Goal: Information Seeking & Learning: Check status

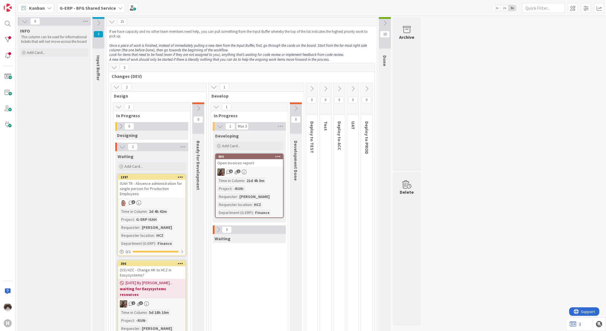
click at [96, 23] on icon at bounding box center [98, 23] width 6 height 6
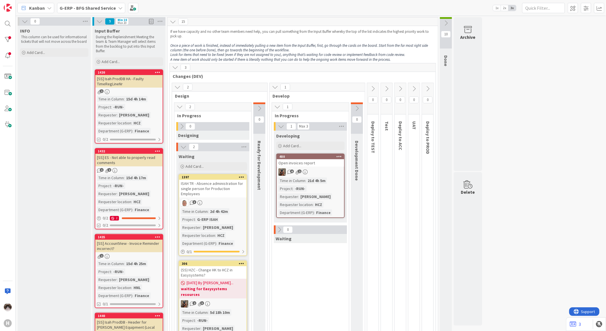
click at [109, 9] on b "G-ERP - BFG Shared Service" at bounding box center [88, 8] width 56 height 6
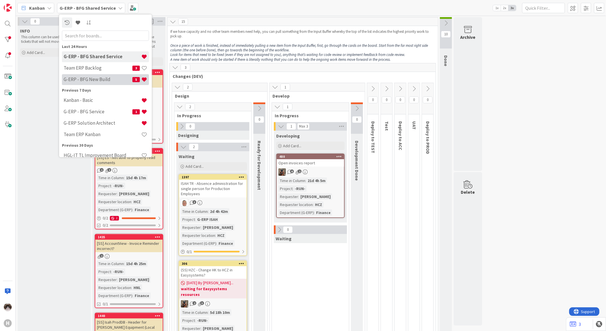
click at [105, 77] on h4 "G-ERP - BFG New Build" at bounding box center [98, 79] width 69 height 6
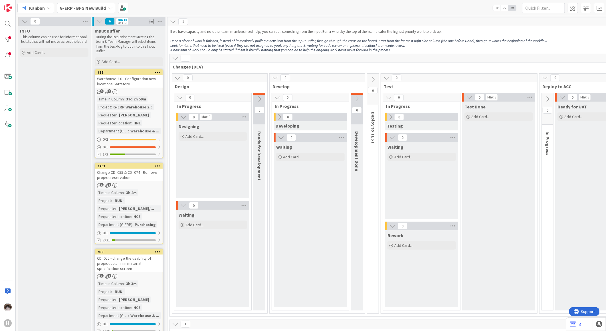
click at [259, 98] on icon at bounding box center [259, 99] width 6 height 6
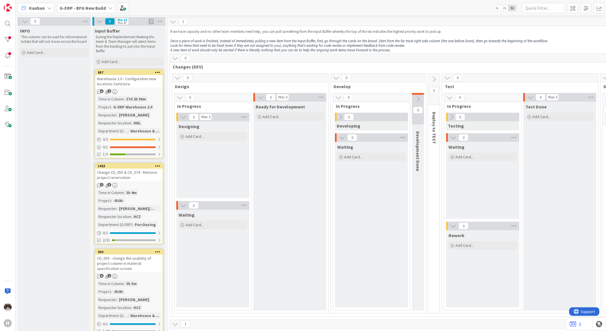
click at [259, 98] on icon at bounding box center [260, 97] width 6 height 6
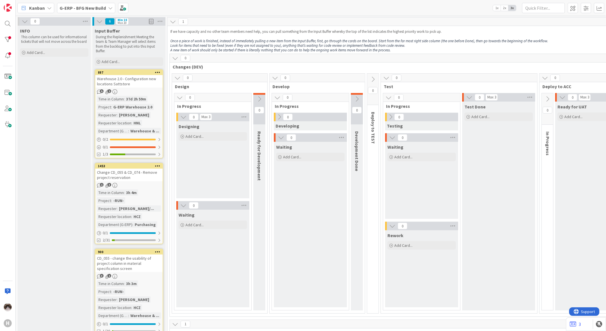
click at [355, 98] on icon at bounding box center [357, 99] width 6 height 6
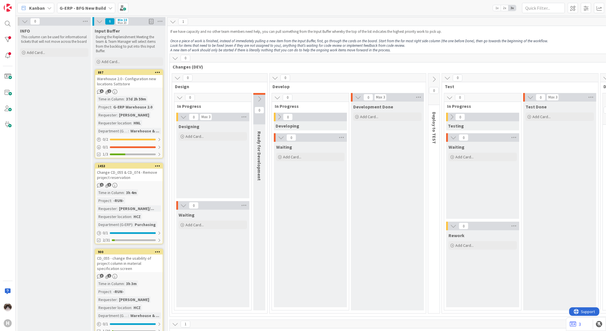
click at [262, 98] on icon at bounding box center [259, 99] width 6 height 6
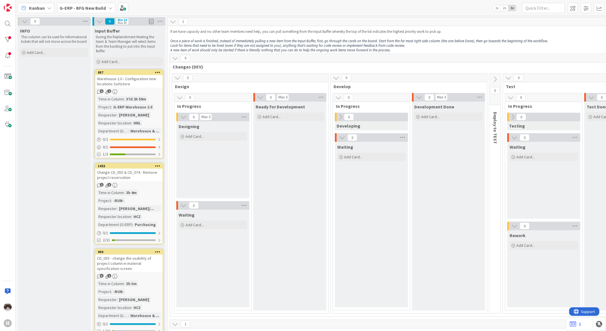
click at [101, 10] on b "G-ERP - BFG New Build" at bounding box center [83, 8] width 46 height 6
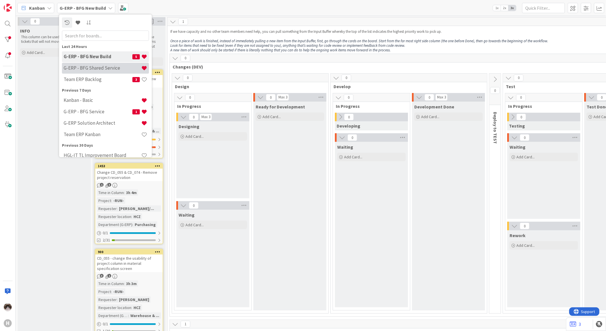
click at [104, 72] on div "G-ERP - BFG Shared Service" at bounding box center [105, 67] width 87 height 11
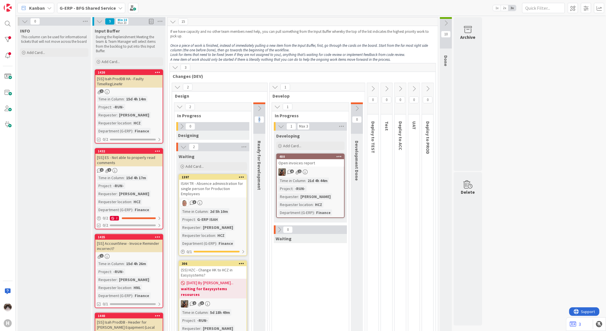
drag, startPoint x: 259, startPoint y: 140, endPoint x: 257, endPoint y: 193, distance: 52.8
click at [257, 193] on div "0 Ready for Development" at bounding box center [259, 233] width 12 height 262
click at [86, 11] on span "G-ERP - BFG Shared Service" at bounding box center [88, 8] width 56 height 7
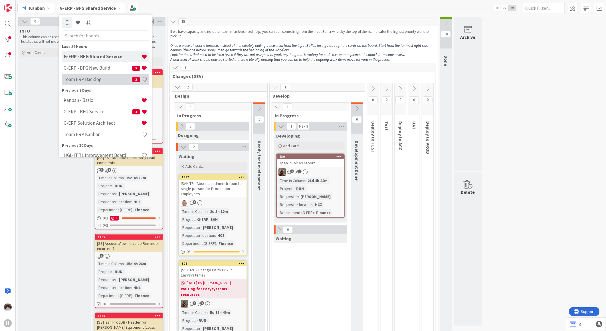
click at [95, 78] on h4 "Team ERP Backlog" at bounding box center [98, 79] width 69 height 6
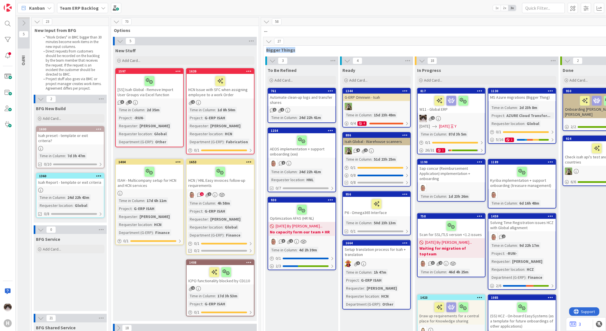
drag, startPoint x: 267, startPoint y: 49, endPoint x: 296, endPoint y: 49, distance: 28.2
click at [296, 49] on span "Bigger Things" at bounding box center [447, 50] width 362 height 6
drag, startPoint x: 10, startPoint y: 317, endPoint x: 13, endPoint y: 315, distance: 3.7
click at [10, 317] on div "H" at bounding box center [7, 322] width 11 height 11
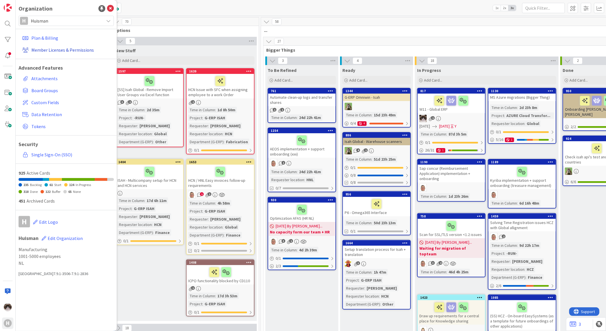
click at [57, 51] on link "Member Licenses & Permissions" at bounding box center [67, 50] width 94 height 10
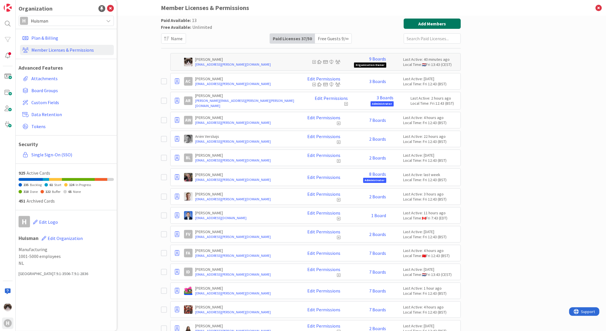
click at [425, 26] on button "Add Members" at bounding box center [431, 24] width 57 height 10
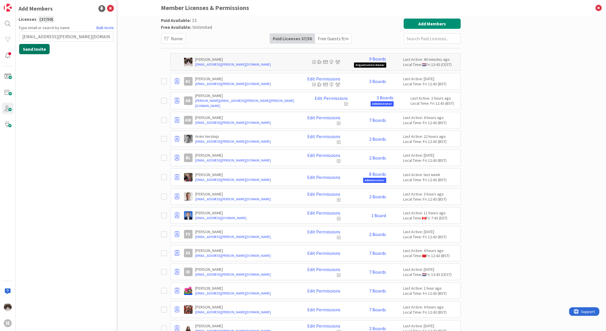
type input "[EMAIL_ADDRESS][PERSON_NAME][DOMAIN_NAME]"
click at [44, 50] on button "Send Invite" at bounding box center [34, 49] width 31 height 10
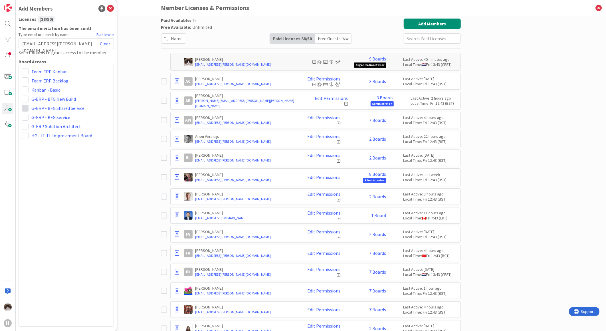
click at [25, 108] on span at bounding box center [25, 108] width 7 height 7
click at [49, 152] on span "Viewer" at bounding box center [62, 150] width 43 height 9
click at [25, 82] on span at bounding box center [25, 80] width 7 height 7
click at [49, 127] on link "Viewer" at bounding box center [54, 123] width 65 height 10
click at [423, 24] on button "Add Members" at bounding box center [431, 24] width 57 height 10
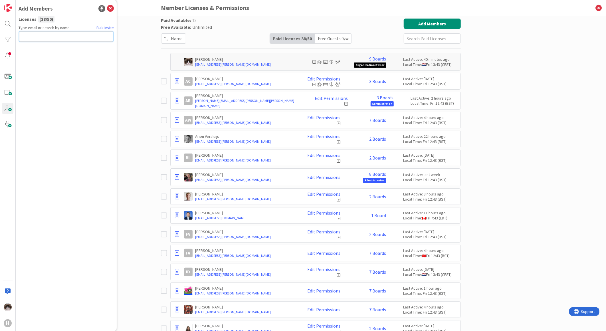
click at [44, 36] on input "text" at bounding box center [66, 36] width 94 height 10
paste input "[EMAIL_ADDRESS][PERSON_NAME][DOMAIN_NAME]"
type input "[EMAIL_ADDRESS][PERSON_NAME][DOMAIN_NAME]"
click at [42, 49] on button "Send Invite" at bounding box center [34, 49] width 31 height 10
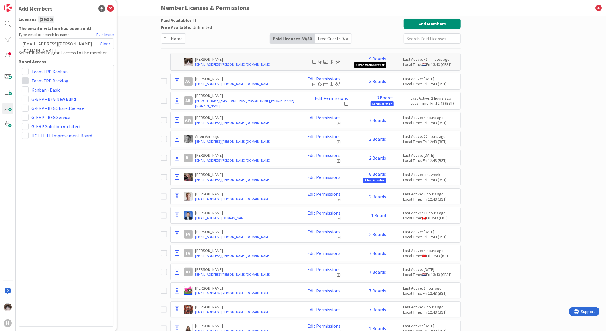
click at [26, 82] on span at bounding box center [25, 80] width 7 height 7
click at [38, 123] on link "Viewer" at bounding box center [54, 123] width 65 height 10
click at [22, 108] on span at bounding box center [25, 108] width 7 height 7
click at [44, 150] on span "Viewer" at bounding box center [62, 150] width 43 height 9
click at [110, 9] on icon at bounding box center [110, 8] width 7 height 7
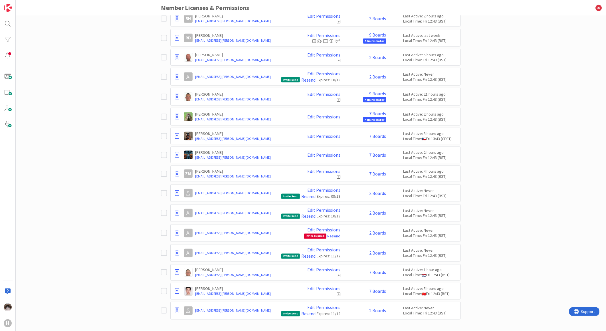
scroll to position [489, 0]
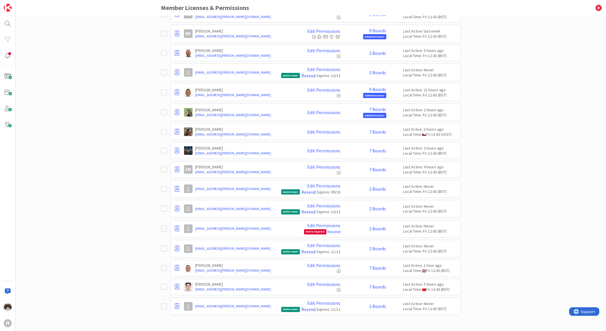
click at [164, 306] on icon at bounding box center [165, 306] width 9 height 7
click at [173, 306] on div at bounding box center [177, 306] width 8 height 9
click at [196, 277] on span "Demote to Free Guest" at bounding box center [204, 277] width 43 height 8
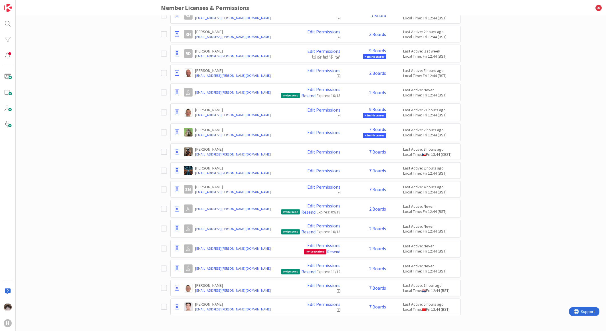
scroll to position [469, 0]
click at [176, 269] on icon at bounding box center [177, 269] width 4 height 6
click at [217, 287] on span "Demote to Free Guest" at bounding box center [204, 285] width 43 height 8
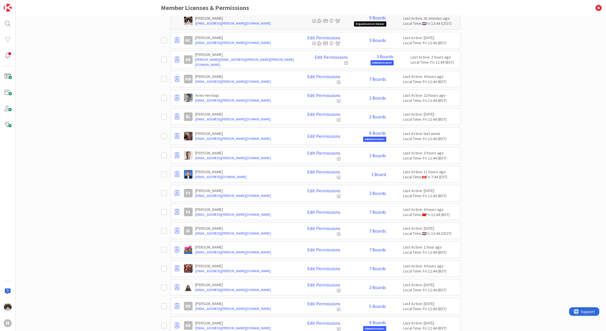
scroll to position [0, 0]
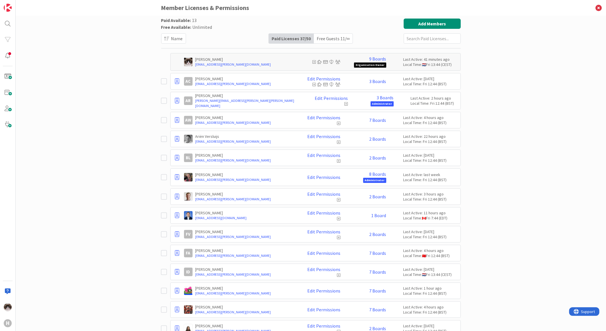
click at [101, 170] on div "Paid Available: 13 Free Available: Unlimited Name Paid Licenses 37 / 50 Free Gu…" at bounding box center [311, 173] width 590 height 315
click at [598, 4] on icon at bounding box center [598, 8] width 15 height 16
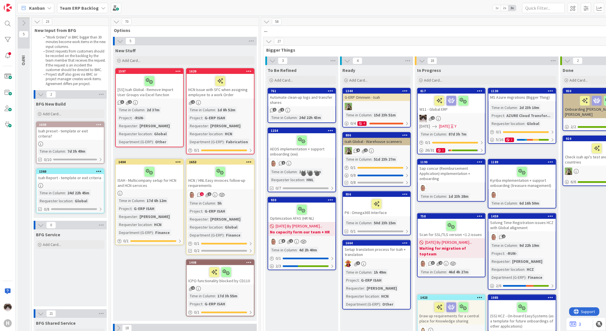
click at [76, 8] on b "Team ERP Backlog" at bounding box center [79, 8] width 39 height 6
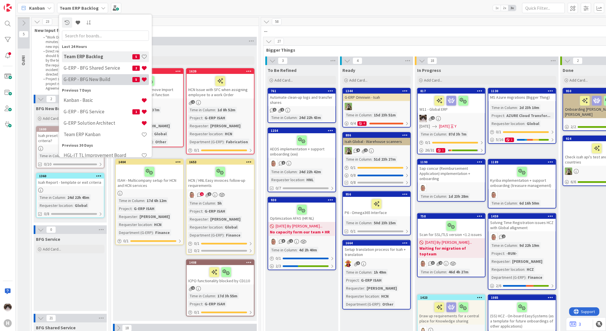
click at [101, 77] on h4 "G-ERP - BFG New Build" at bounding box center [98, 79] width 69 height 6
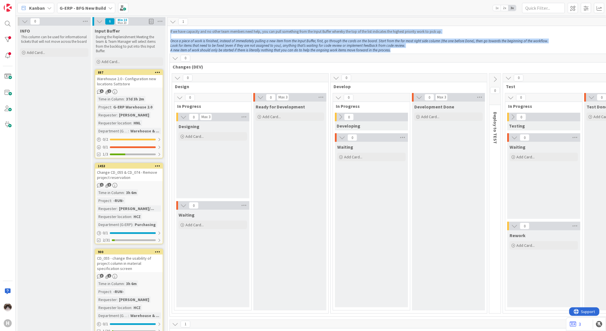
drag, startPoint x: 401, startPoint y: 50, endPoint x: 194, endPoint y: 20, distance: 208.9
click at [194, 20] on div "1 If we have capacity and no other team members need help, you can pull somethi…" at bounding box center [550, 35] width 766 height 36
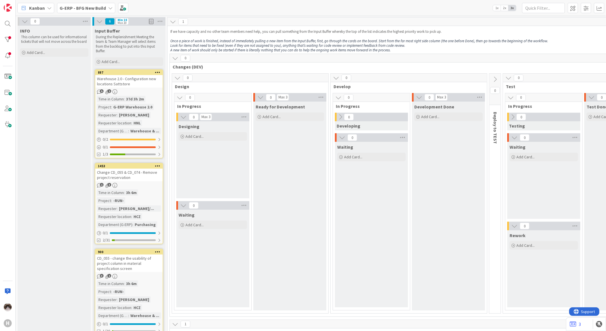
drag, startPoint x: 194, startPoint y: 20, endPoint x: 314, endPoint y: 9, distance: 120.6
click at [314, 9] on div "Kanban G-ERP - BFG New Build 1x 2x 3x" at bounding box center [311, 8] width 590 height 16
click at [104, 9] on b "G-ERP - BFG New Build" at bounding box center [83, 8] width 46 height 6
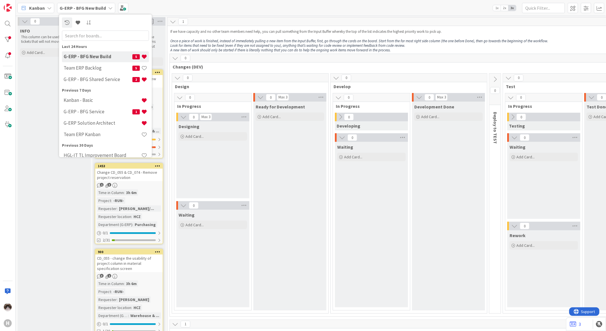
click at [106, 11] on div "G-ERP - BFG New Build" at bounding box center [86, 8] width 58 height 10
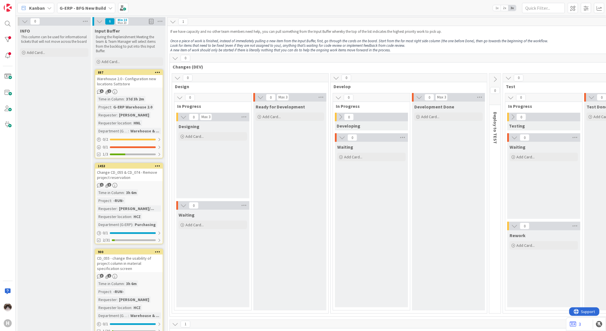
click at [108, 10] on icon at bounding box center [110, 8] width 5 height 5
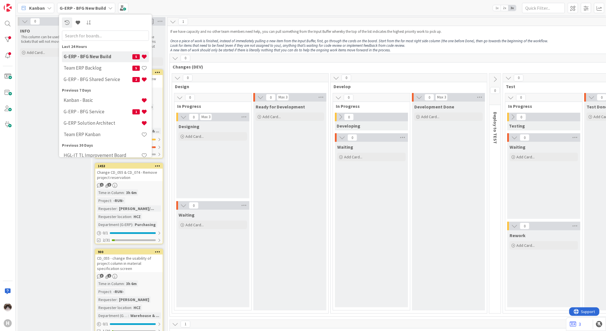
click at [108, 10] on div "G-ERP - BFG New Build" at bounding box center [86, 8] width 58 height 10
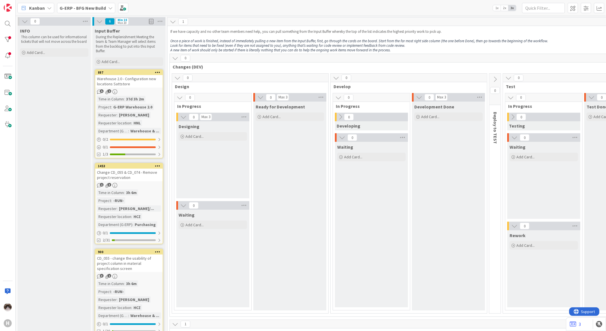
click at [108, 10] on div "G-ERP - BFG New Build" at bounding box center [86, 8] width 58 height 10
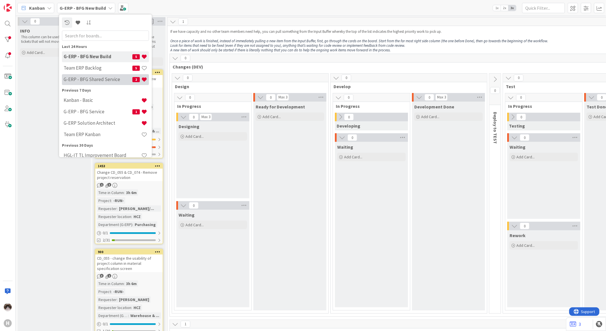
click at [106, 80] on h4 "G-ERP - BFG Shared Service" at bounding box center [98, 79] width 69 height 6
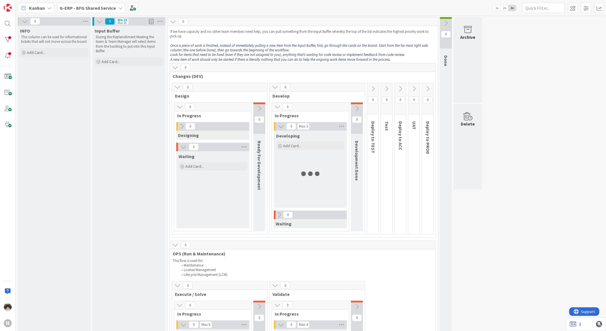
click at [105, 5] on b "G-ERP - BFG Shared Service" at bounding box center [88, 8] width 56 height 6
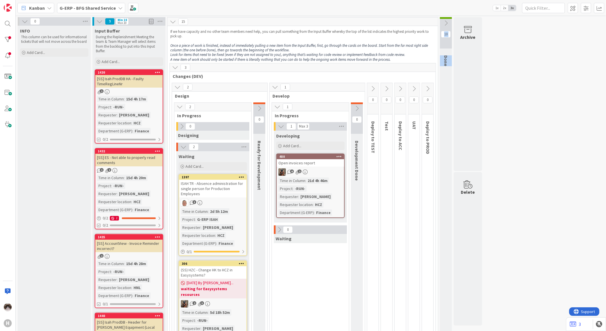
drag, startPoint x: 448, startPoint y: 82, endPoint x: 449, endPoint y: 67, distance: 14.9
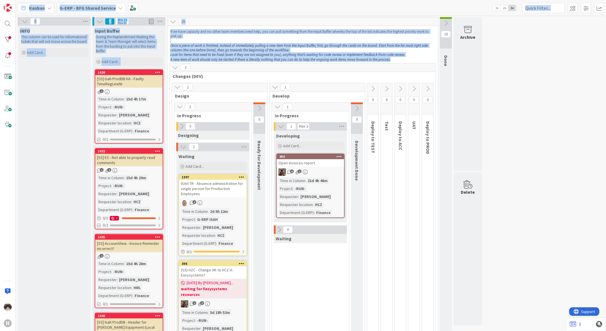
drag, startPoint x: 391, startPoint y: 61, endPoint x: 17, endPoint y: 7, distance: 377.6
click at [17, 7] on div "Kanban G-ERP - BFG Shared Service 1x 2x 3x 0 INFO This column can be used for i…" at bounding box center [311, 165] width 590 height 331
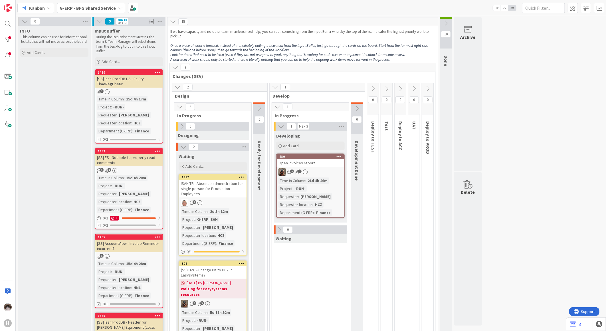
drag, startPoint x: 107, startPoint y: 11, endPoint x: 104, endPoint y: 15, distance: 5.8
click at [107, 11] on span "G-ERP - BFG Shared Service" at bounding box center [88, 8] width 56 height 7
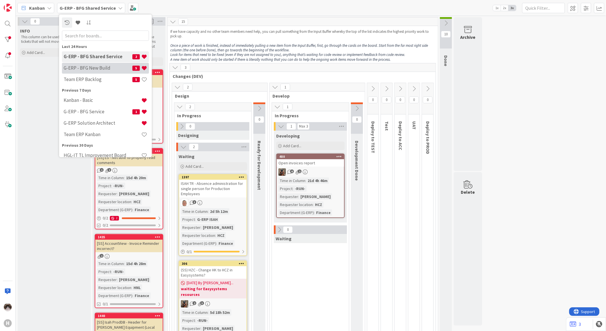
click at [101, 64] on div "G-ERP - BFG New Build 5" at bounding box center [105, 67] width 87 height 11
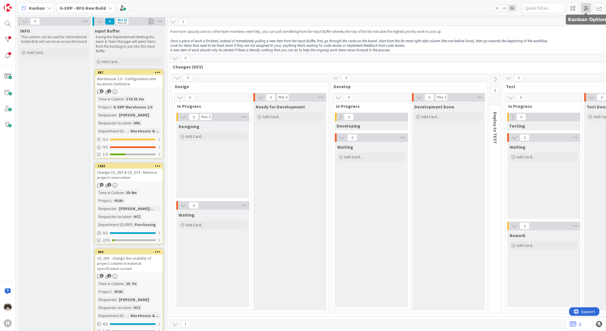
click at [589, 10] on span at bounding box center [585, 8] width 10 height 10
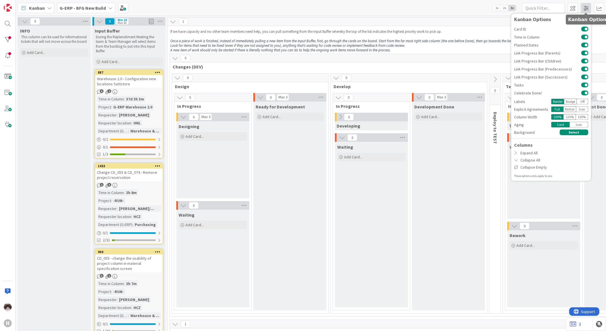
click at [591, 9] on span at bounding box center [585, 8] width 10 height 10
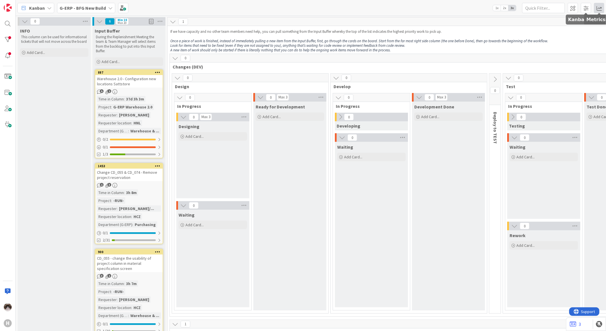
click at [596, 7] on span at bounding box center [599, 8] width 10 height 10
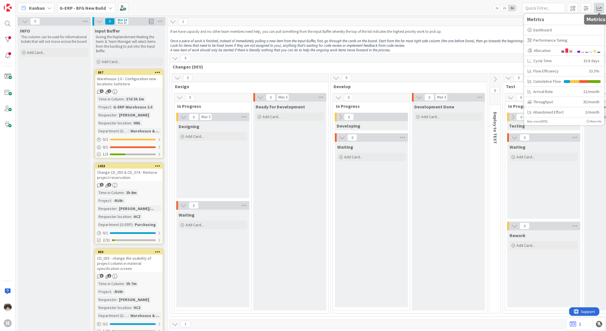
click at [596, 7] on span at bounding box center [599, 8] width 10 height 10
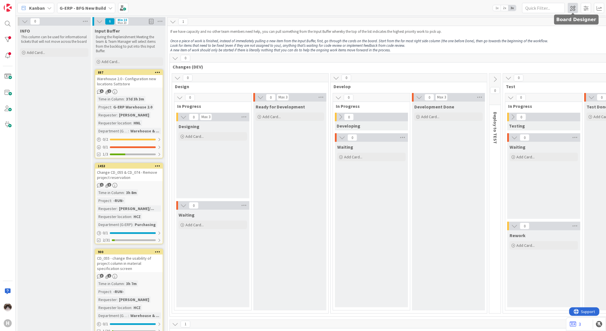
click at [573, 10] on span at bounding box center [572, 8] width 10 height 10
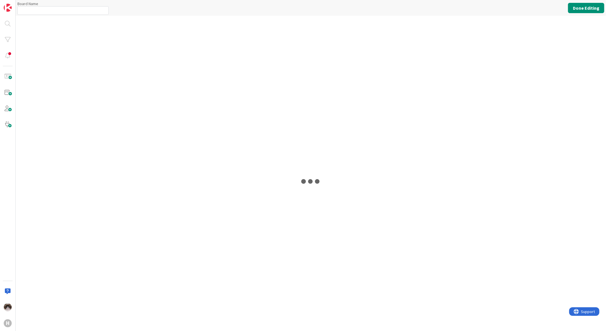
type input "G-ERP - BFG New Build"
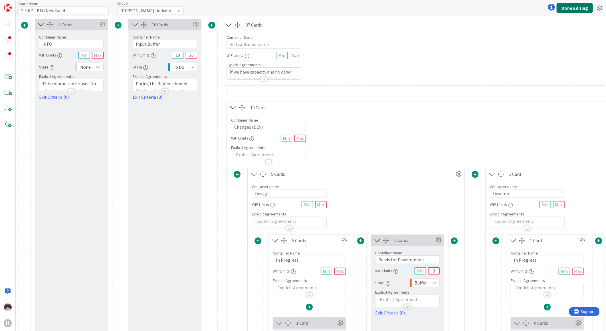
click at [573, 10] on button "Done Editing" at bounding box center [574, 8] width 36 height 10
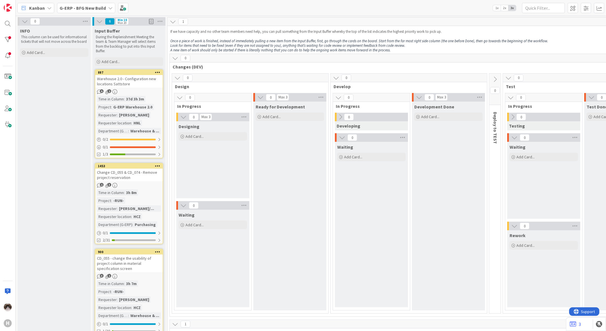
click at [95, 10] on b "G-ERP - BFG New Build" at bounding box center [83, 8] width 46 height 6
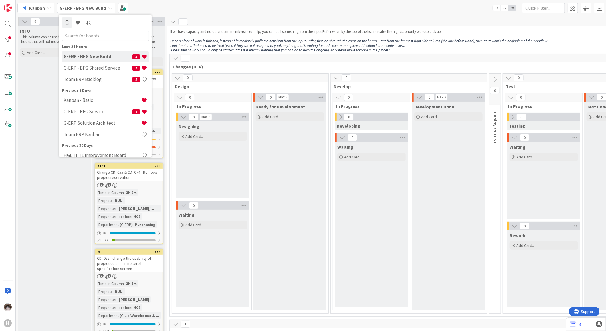
click at [190, 163] on div "Designing Add Card..." at bounding box center [212, 159] width 73 height 77
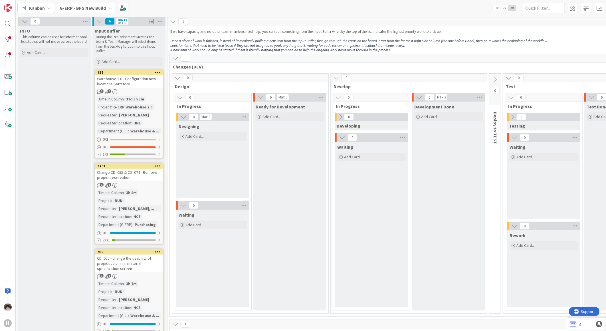
click at [78, 5] on b "G-ERP - BFG New Build" at bounding box center [83, 8] width 46 height 6
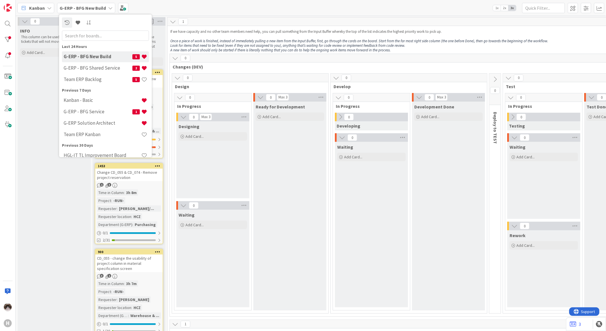
click at [104, 80] on h4 "Team ERP Backlog" at bounding box center [98, 79] width 69 height 6
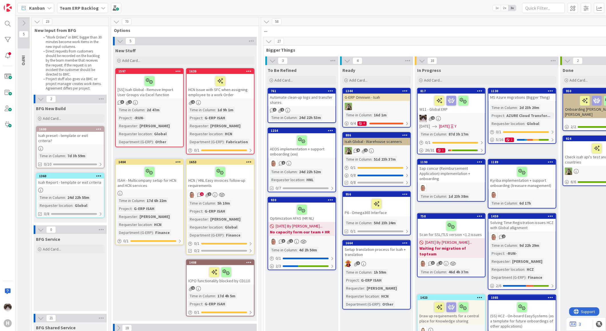
click at [92, 8] on b "Team ERP Backlog" at bounding box center [79, 8] width 39 height 6
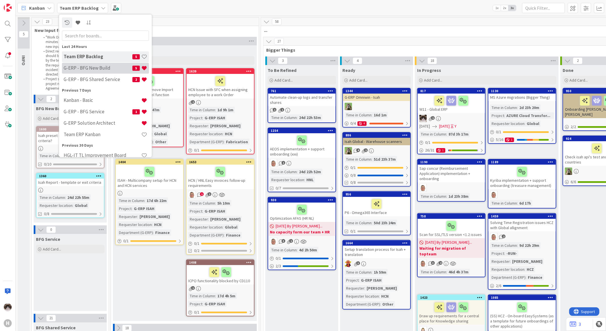
click at [106, 68] on h4 "G-ERP - BFG New Build" at bounding box center [98, 68] width 69 height 6
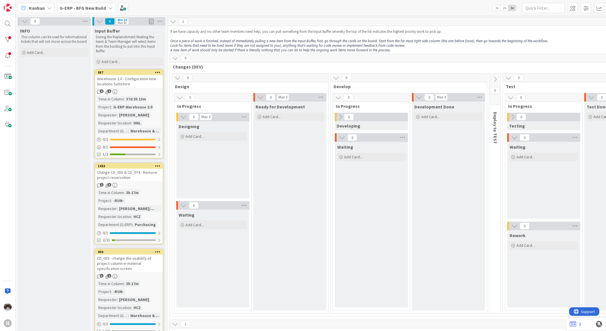
drag, startPoint x: 322, startPoint y: 326, endPoint x: 359, endPoint y: 326, distance: 36.2
click at [359, 326] on div "0 INFO This column can be used for informational tickets that will not move acr…" at bounding box center [311, 173] width 590 height 315
click at [7, 42] on div at bounding box center [7, 39] width 11 height 11
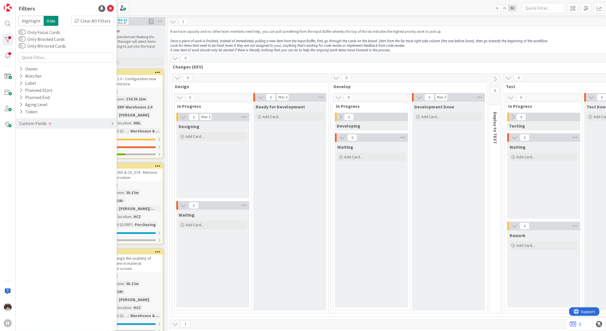
click at [83, 127] on div "Custom Fields" at bounding box center [66, 123] width 101 height 11
click at [105, 157] on div "Clear" at bounding box center [105, 156] width 17 height 7
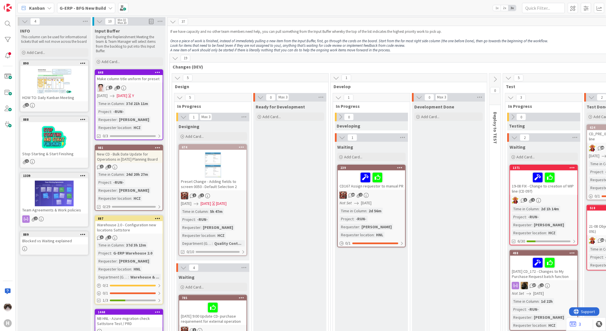
click at [234, 179] on div "Preset Change - Adding fields to screen 0050 - Default Selection 2" at bounding box center [212, 184] width 67 height 13
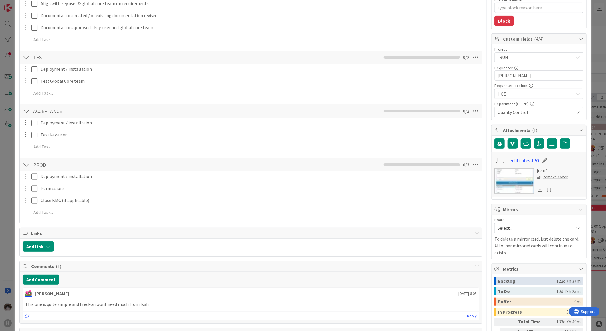
scroll to position [32, 0]
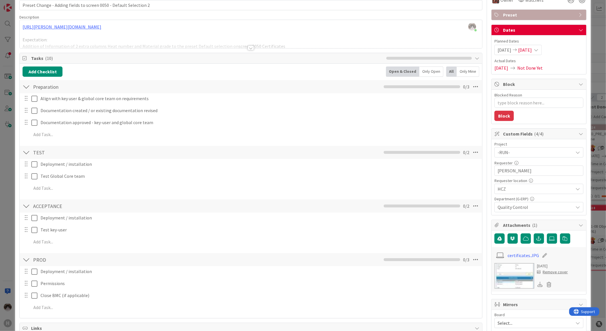
click at [27, 100] on div at bounding box center [25, 98] width 7 height 9
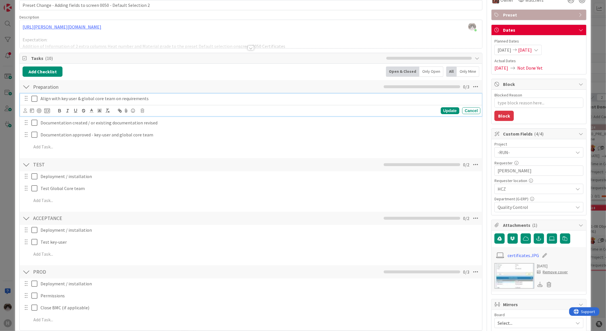
drag, startPoint x: 210, startPoint y: 103, endPoint x: 284, endPoint y: 81, distance: 77.5
click at [284, 81] on div "Preparation Checklist Name 11 / 64 Preparation 0 / 3" at bounding box center [251, 86] width 462 height 13
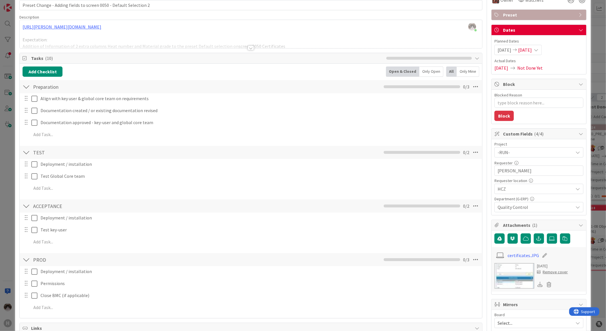
scroll to position [0, 0]
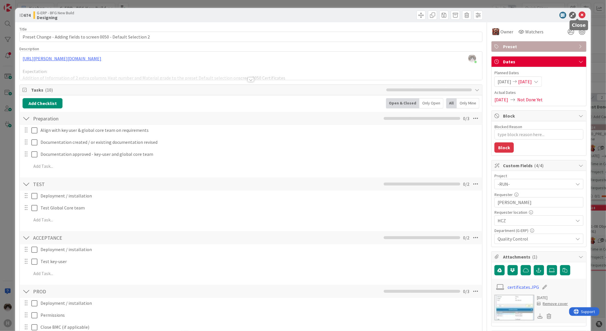
click at [578, 14] on icon at bounding box center [581, 15] width 7 height 7
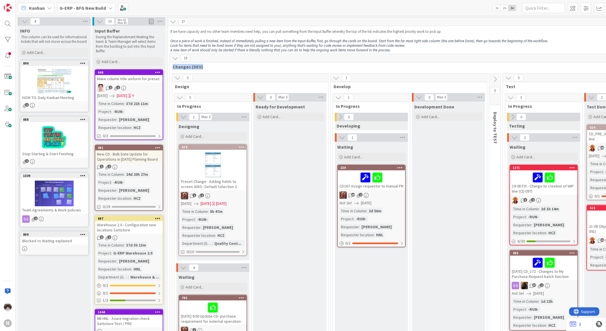
drag, startPoint x: 204, startPoint y: 69, endPoint x: 168, endPoint y: 67, distance: 36.3
drag, startPoint x: 168, startPoint y: 67, endPoint x: 253, endPoint y: 66, distance: 85.0
click at [253, 66] on span "Changes (DEV)" at bounding box center [547, 67] width 751 height 6
click at [83, 7] on b "G-ERP - BFG New Build" at bounding box center [83, 8] width 46 height 6
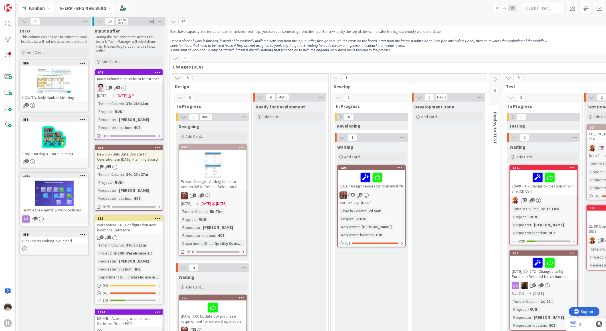
click at [85, 5] on span "G-ERP - BFG New Build" at bounding box center [83, 8] width 46 height 7
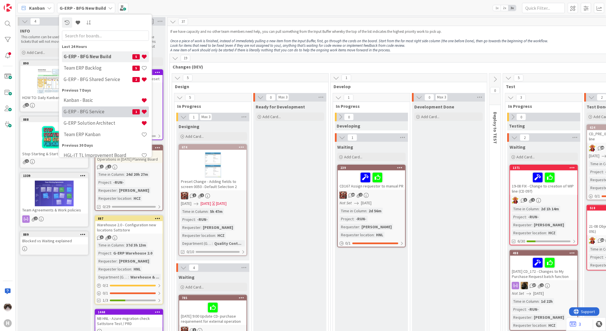
click at [104, 116] on div "G-ERP - BFG Service 1" at bounding box center [105, 111] width 87 height 11
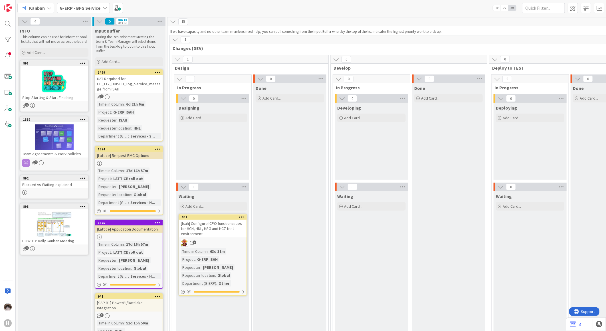
drag, startPoint x: 206, startPoint y: 147, endPoint x: 283, endPoint y: 133, distance: 77.8
drag, startPoint x: 283, startPoint y: 133, endPoint x: 284, endPoint y: 125, distance: 7.2
drag, startPoint x: 284, startPoint y: 125, endPoint x: 78, endPoint y: 7, distance: 237.5
click at [78, 7] on b "G-ERP - BFG Service" at bounding box center [80, 8] width 41 height 6
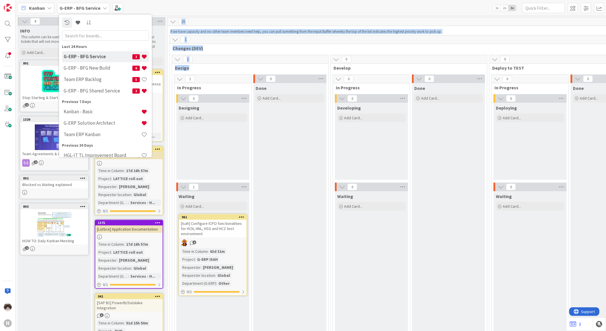
drag, startPoint x: 314, startPoint y: 70, endPoint x: 169, endPoint y: 24, distance: 152.4
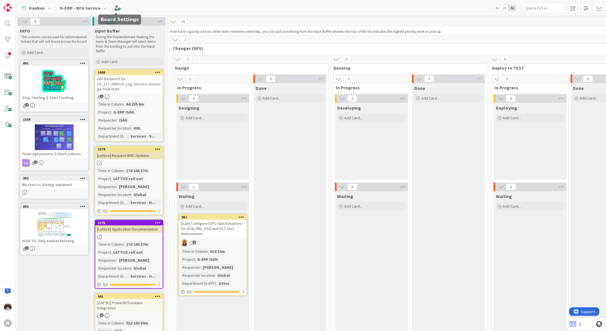
click at [86, 9] on b "G-ERP - BFG Service" at bounding box center [80, 8] width 41 height 6
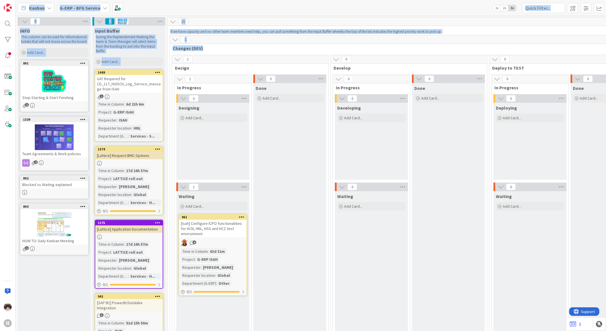
drag, startPoint x: 214, startPoint y: 52, endPoint x: 17, endPoint y: 7, distance: 202.1
click at [17, 7] on div "Kanban G-ERP - BFG Service 1x 2x 3x 4 INFO This column can be used for informat…" at bounding box center [311, 165] width 590 height 331
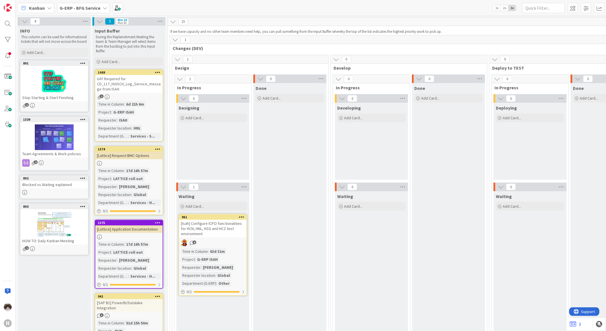
click at [82, 10] on b "G-ERP - BFG Service" at bounding box center [80, 8] width 41 height 6
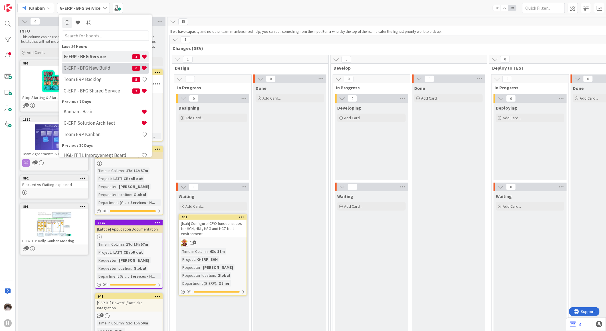
click at [102, 68] on h4 "G-ERP - BFG New Build" at bounding box center [98, 68] width 69 height 6
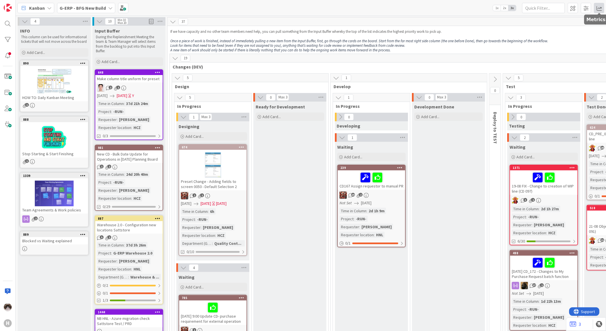
click at [601, 8] on span at bounding box center [599, 8] width 10 height 10
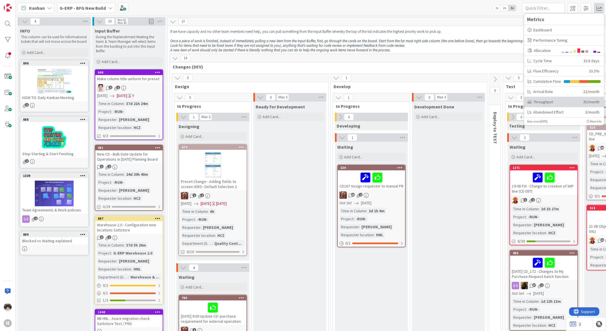
click at [555, 102] on div "Throughput" at bounding box center [552, 102] width 51 height 6
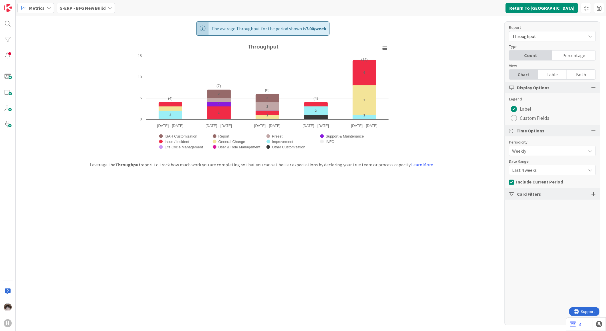
click at [533, 155] on span "Last 4 weeks" at bounding box center [547, 151] width 71 height 8
click at [536, 197] on span "Last 8 weeks" at bounding box center [555, 194] width 72 height 9
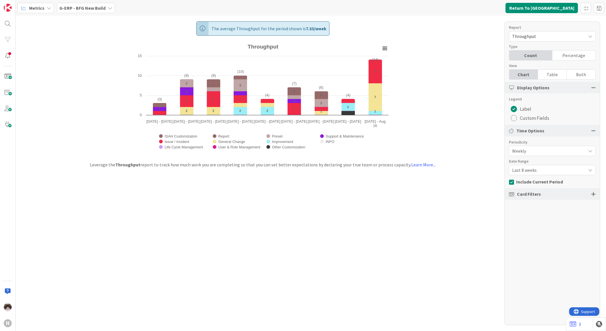
click at [407, 239] on div "The average Throughput for the period shown is 7.33 / week Created with Highcha…" at bounding box center [311, 173] width 590 height 315
click at [96, 11] on span "G-ERP - BFG New Build" at bounding box center [82, 8] width 46 height 7
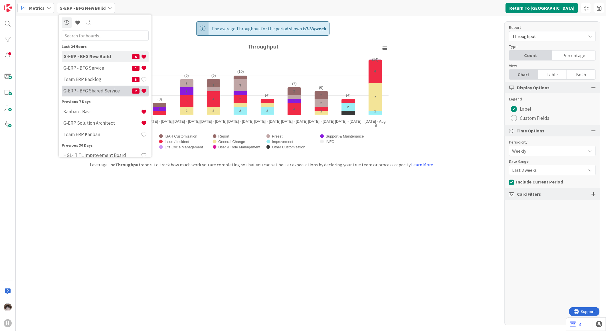
click at [108, 88] on h4 "G-ERP - BFG Shared Service" at bounding box center [97, 91] width 69 height 6
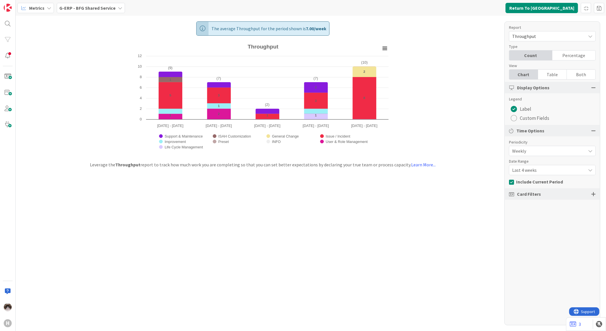
click at [554, 155] on span "Last 4 weeks" at bounding box center [547, 151] width 71 height 8
click at [544, 194] on span "Last 8 weeks" at bounding box center [555, 194] width 72 height 9
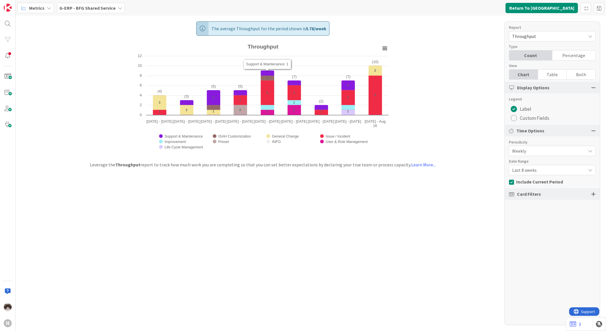
click at [94, 9] on b "G-ERP - BFG Shared Service" at bounding box center [87, 8] width 56 height 6
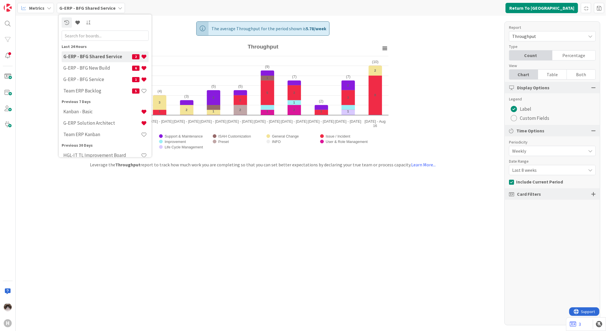
click at [213, 208] on div "The average Throughput for the period shown is 5.78 / week Created with Highcha…" at bounding box center [311, 173] width 590 height 315
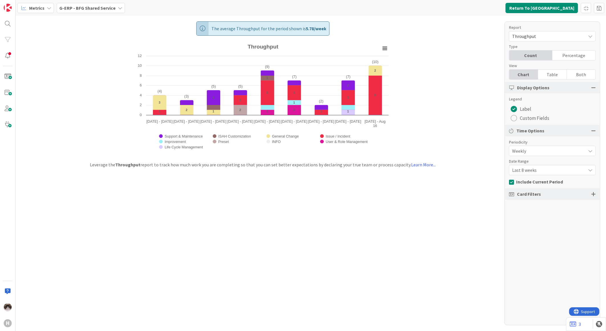
click at [89, 1] on div "Metrics G-ERP - BFG Shared Service Return To [GEOGRAPHIC_DATA]" at bounding box center [311, 8] width 590 height 16
click at [92, 12] on div "G-ERP - BFG Shared Service" at bounding box center [91, 8] width 68 height 10
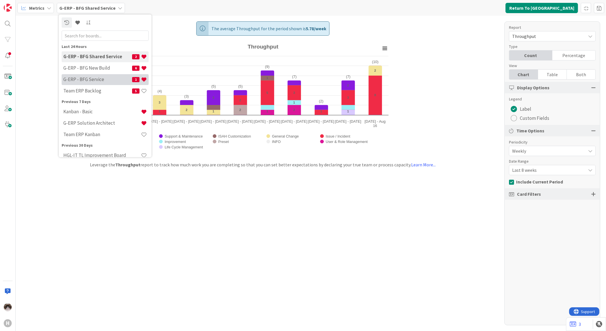
click at [104, 77] on h4 "G-ERP - BFG Service" at bounding box center [97, 79] width 69 height 6
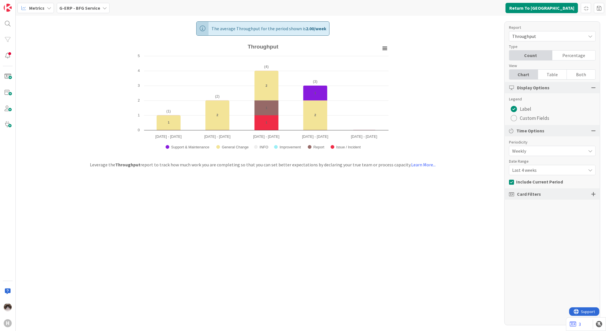
click at [542, 155] on span "Last 4 weeks" at bounding box center [547, 151] width 71 height 8
click at [539, 190] on span "Last 8 weeks" at bounding box center [555, 194] width 72 height 9
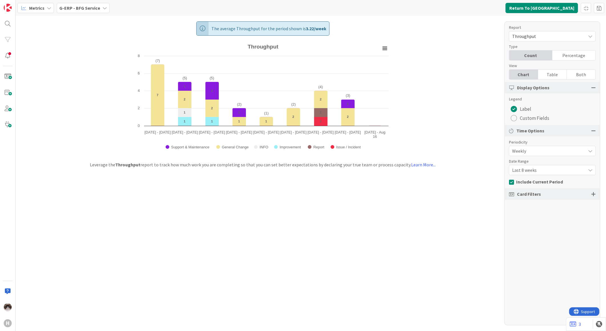
click at [85, 9] on b "G-ERP - BFG Service" at bounding box center [79, 8] width 41 height 6
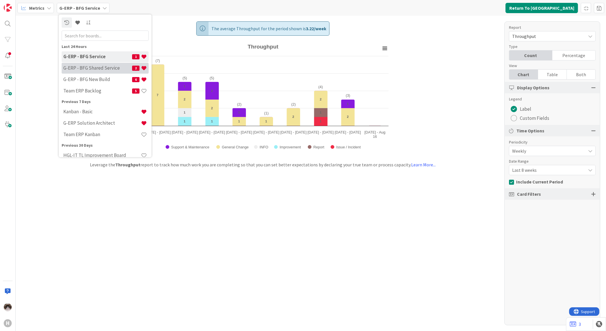
click at [123, 72] on div "G-ERP - BFG Shared Service 2" at bounding box center [105, 67] width 87 height 11
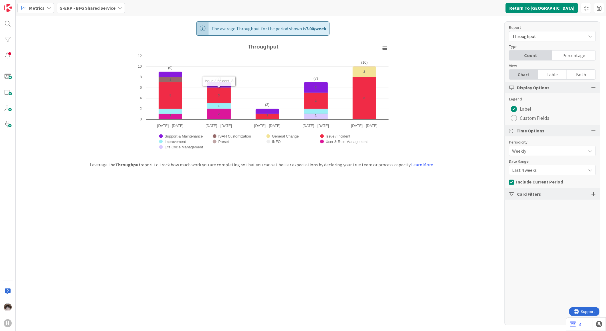
click at [535, 155] on span "Last 4 weeks" at bounding box center [547, 151] width 71 height 8
click at [538, 197] on span "Last 8 weeks" at bounding box center [555, 194] width 72 height 9
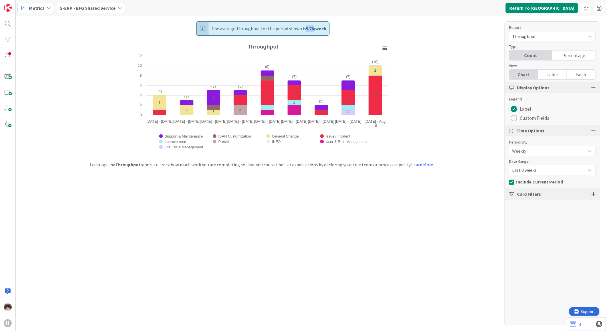
drag, startPoint x: 303, startPoint y: 30, endPoint x: 312, endPoint y: 29, distance: 8.6
click at [312, 29] on span "The average Throughput for the period shown is 5.78 / week" at bounding box center [268, 29] width 115 height 14
click at [95, 7] on b "G-ERP - BFG Shared Service" at bounding box center [87, 8] width 56 height 6
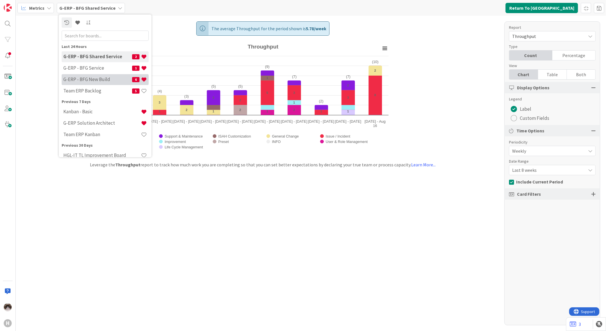
click at [107, 75] on div "G-ERP - BFG New Build 6" at bounding box center [105, 79] width 87 height 11
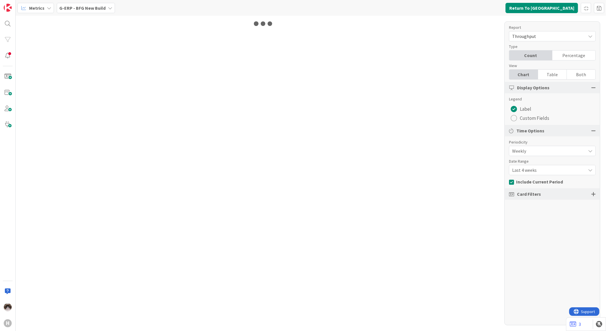
click at [529, 155] on span "Last 4 weeks" at bounding box center [547, 151] width 71 height 8
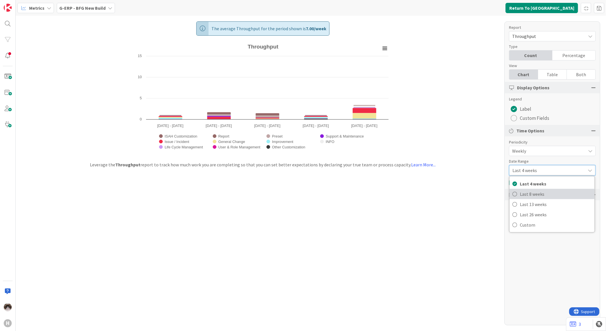
click at [534, 195] on span "Last 8 weeks" at bounding box center [555, 194] width 72 height 9
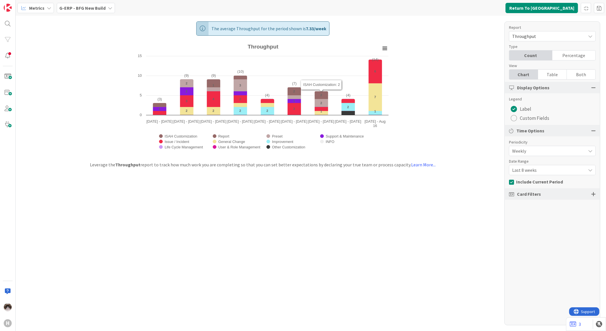
click at [86, 7] on b "G-ERP - BFG New Build" at bounding box center [82, 8] width 46 height 6
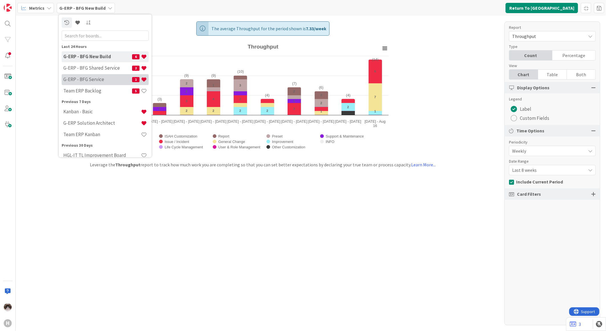
click at [98, 82] on h4 "G-ERP - BFG Service" at bounding box center [97, 79] width 69 height 6
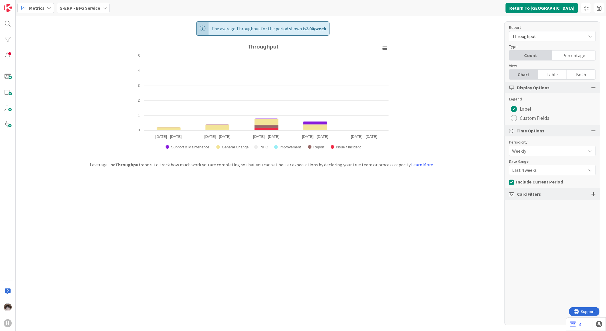
click at [540, 155] on span "Last 4 weeks" at bounding box center [547, 151] width 71 height 8
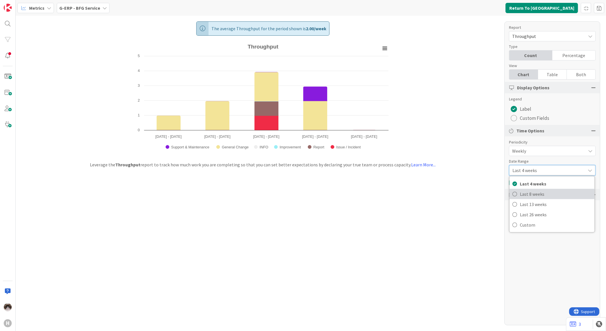
click at [534, 193] on span "Last 8 weeks" at bounding box center [555, 194] width 72 height 9
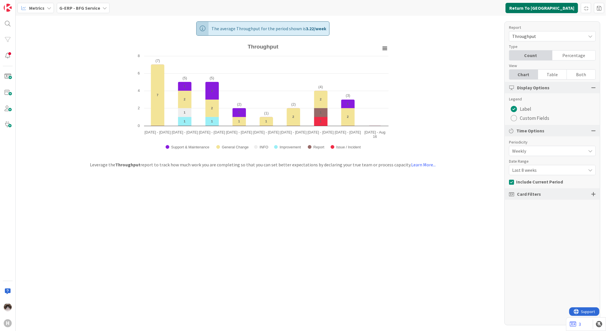
click at [548, 10] on button "Return To [GEOGRAPHIC_DATA]" at bounding box center [541, 8] width 72 height 10
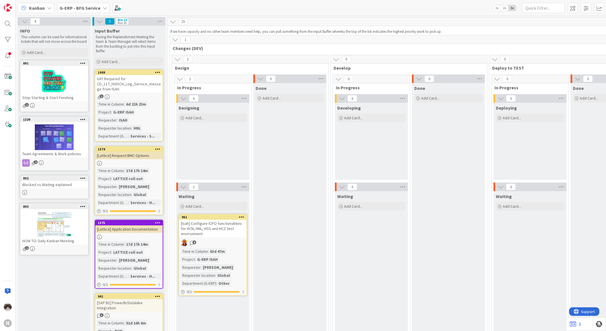
click at [92, 5] on b "G-ERP - BFG Service" at bounding box center [80, 8] width 41 height 6
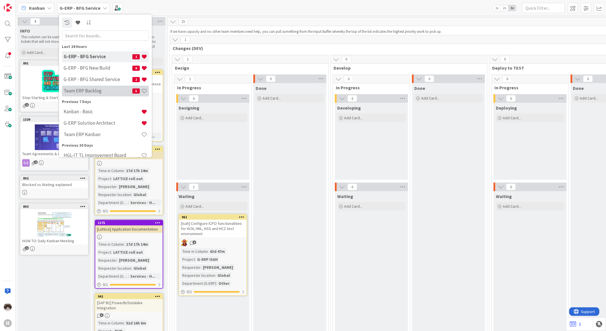
click at [111, 88] on h4 "Team ERP Backlog" at bounding box center [98, 91] width 69 height 6
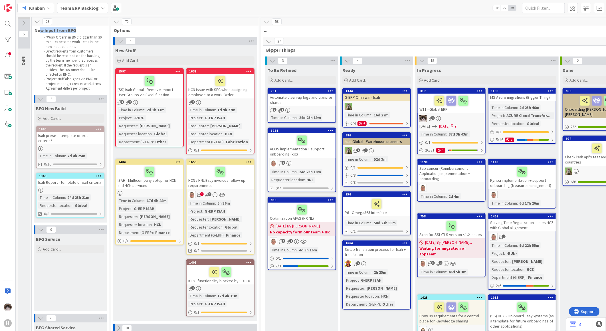
drag, startPoint x: 40, startPoint y: 31, endPoint x: 79, endPoint y: 30, distance: 38.5
click at [79, 30] on span "New Input from BFG" at bounding box center [67, 30] width 67 height 6
drag, startPoint x: 79, startPoint y: 30, endPoint x: 166, endPoint y: 50, distance: 90.0
click at [166, 51] on div "New Stuff" at bounding box center [184, 51] width 139 height 6
click at [170, 117] on div "Time in Column : 2d 1h 13m Project : -RUN- Requester : [PERSON_NAME] Requester …" at bounding box center [149, 126] width 64 height 38
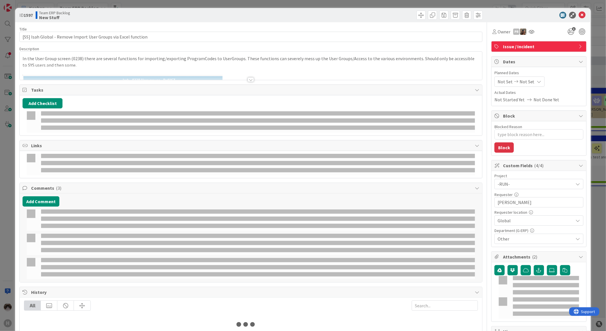
click at [579, 15] on icon at bounding box center [581, 15] width 7 height 7
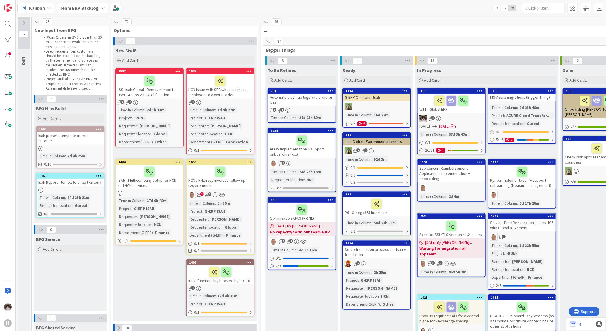
click at [91, 137] on div "Isah preset - template or exit criteria?" at bounding box center [69, 138] width 67 height 13
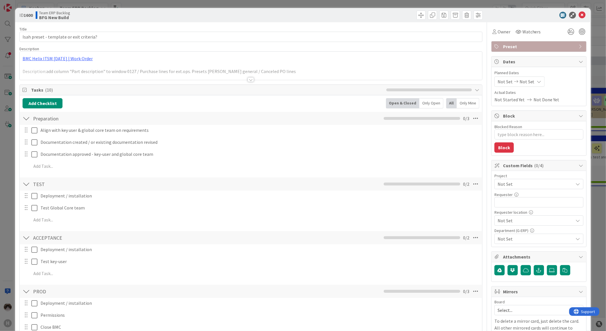
type textarea "x"
click at [580, 16] on icon at bounding box center [581, 15] width 7 height 7
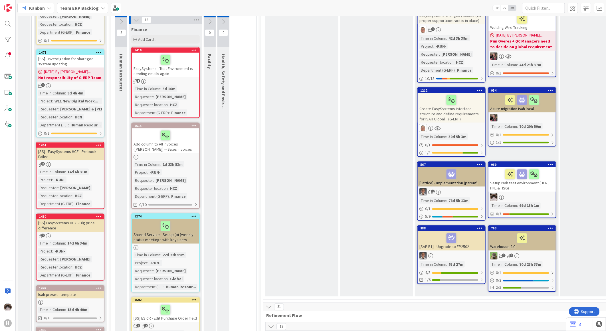
scroll to position [317, 0]
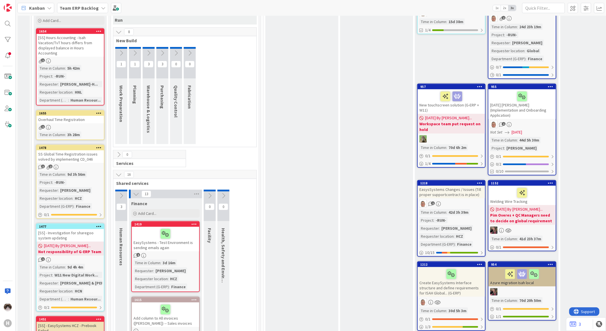
click at [118, 176] on button at bounding box center [118, 174] width 7 height 7
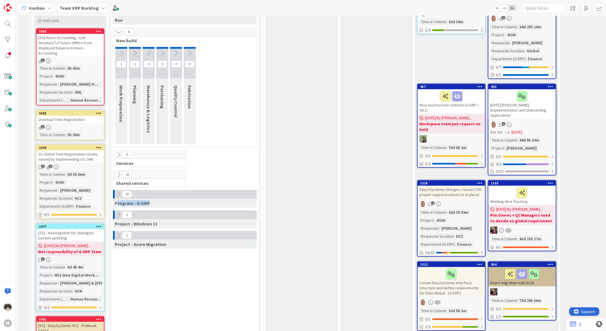
drag, startPoint x: 126, startPoint y: 200, endPoint x: 151, endPoint y: 201, distance: 25.4
click at [151, 201] on div "Program - G-ERP" at bounding box center [185, 202] width 144 height 9
drag, startPoint x: 151, startPoint y: 201, endPoint x: 121, endPoint y: 202, distance: 29.9
click at [121, 202] on div "Program - G-ERP" at bounding box center [185, 202] width 144 height 9
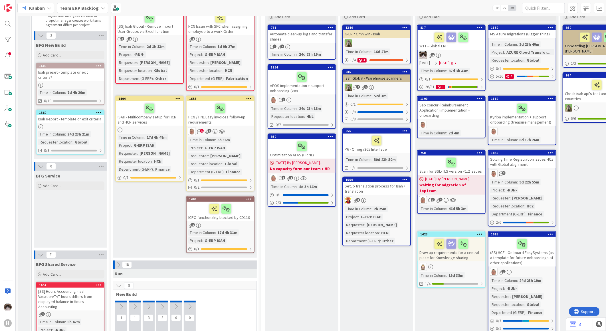
scroll to position [0, 0]
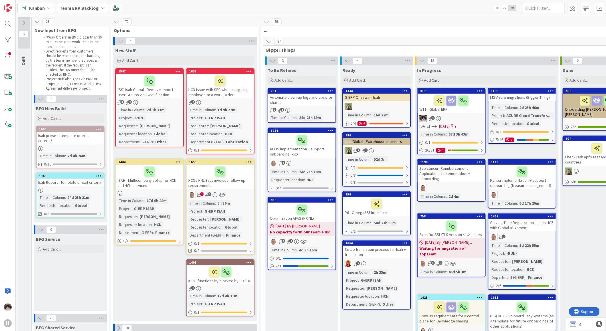
click at [88, 12] on div "Team ERP Backlog" at bounding box center [82, 8] width 51 height 10
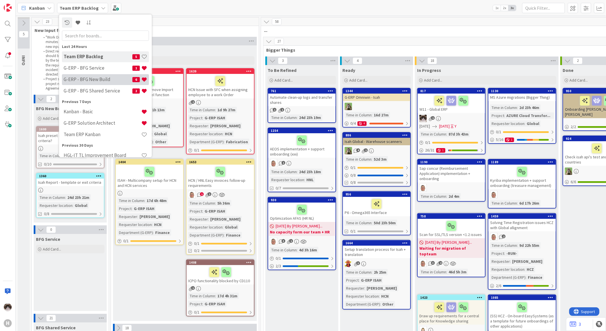
click at [112, 79] on h4 "G-ERP - BFG New Build" at bounding box center [98, 79] width 69 height 6
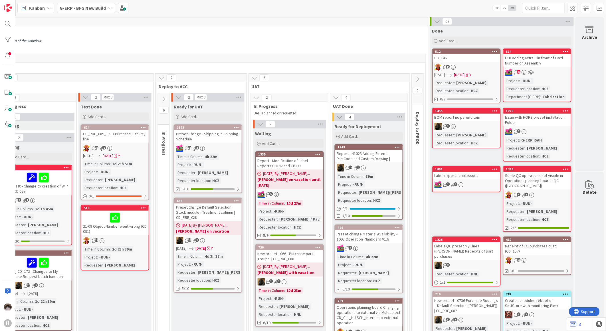
click at [414, 79] on icon at bounding box center [417, 79] width 6 height 6
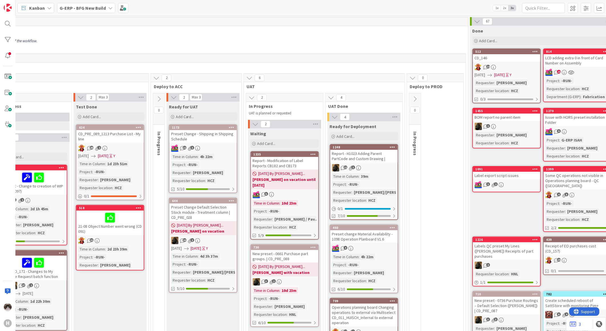
drag, startPoint x: 415, startPoint y: 93, endPoint x: 415, endPoint y: 96, distance: 3.0
click at [415, 94] on div "0" at bounding box center [414, 108] width 11 height 31
click at [417, 99] on icon at bounding box center [415, 99] width 6 height 6
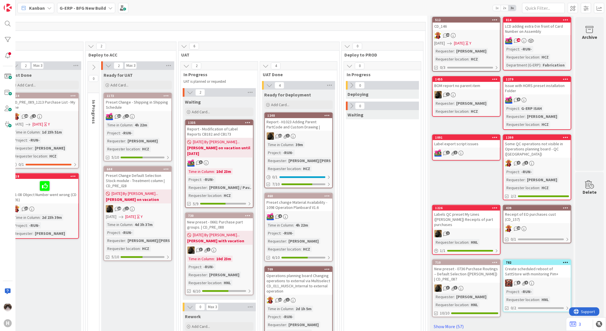
scroll to position [0, 580]
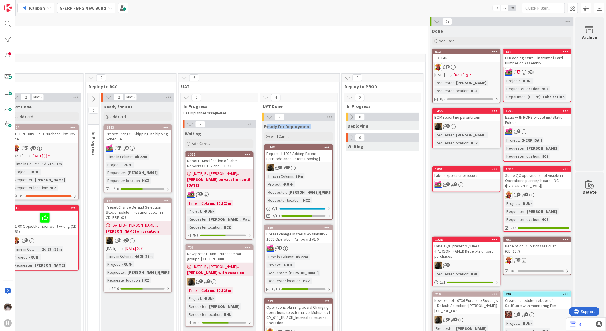
drag, startPoint x: 261, startPoint y: 127, endPoint x: 310, endPoint y: 126, distance: 49.1
click at [310, 126] on div "Ready for Deployment" at bounding box center [298, 126] width 68 height 6
drag, startPoint x: 259, startPoint y: 125, endPoint x: 307, endPoint y: 126, distance: 47.9
click at [307, 126] on div "Ready for Deployment" at bounding box center [298, 126] width 68 height 6
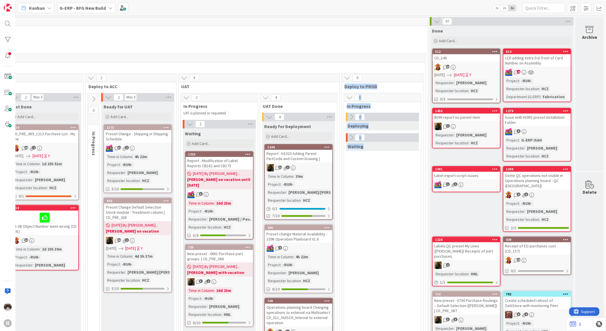
drag, startPoint x: 340, startPoint y: 85, endPoint x: 368, endPoint y: 144, distance: 65.3
click at [305, 129] on div "Ready for Deployment" at bounding box center [298, 126] width 68 height 6
drag, startPoint x: 306, startPoint y: 126, endPoint x: 259, endPoint y: 126, distance: 46.5
click at [264, 126] on div "Ready for Deployment" at bounding box center [298, 126] width 68 height 6
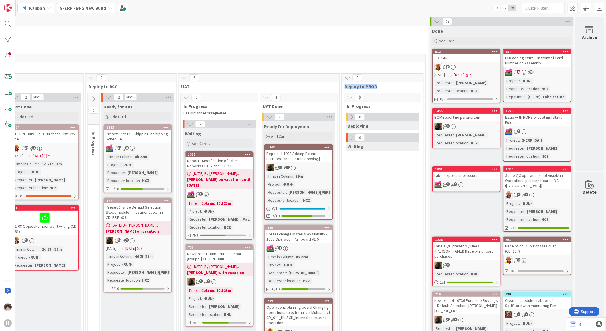
drag, startPoint x: 343, startPoint y: 87, endPoint x: 396, endPoint y: 93, distance: 53.1
click at [349, 120] on div "0" at bounding box center [382, 117] width 73 height 9
click at [348, 121] on button at bounding box center [351, 116] width 7 height 7
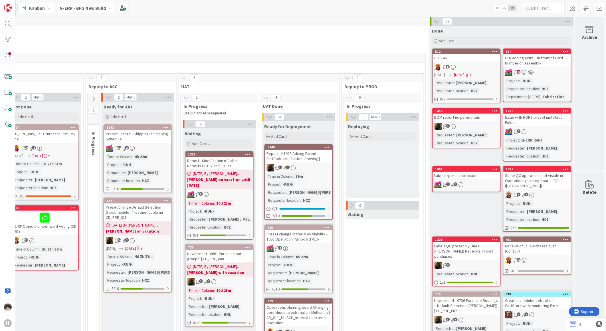
click at [348, 202] on icon at bounding box center [351, 205] width 6 height 6
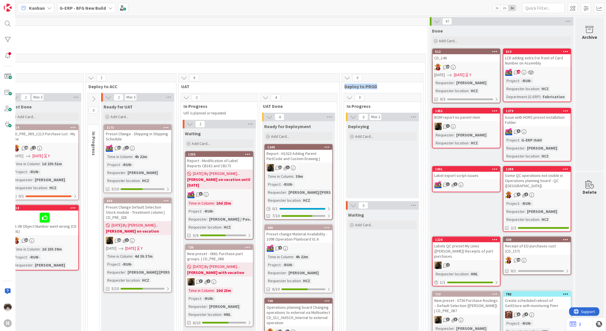
drag, startPoint x: 379, startPoint y: 86, endPoint x: 340, endPoint y: 87, distance: 39.9
click at [344, 87] on span "Deploy to PROD" at bounding box center [380, 87] width 72 height 6
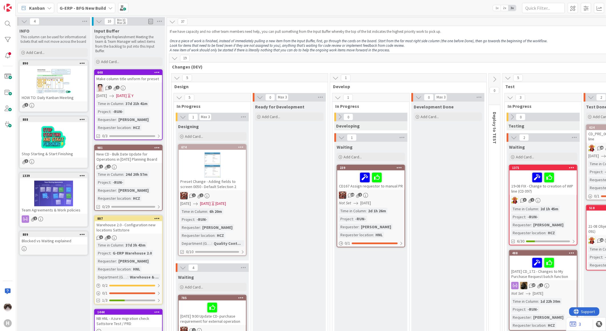
scroll to position [0, 0]
click at [83, 8] on b "G-ERP - BFG New Build" at bounding box center [83, 8] width 46 height 6
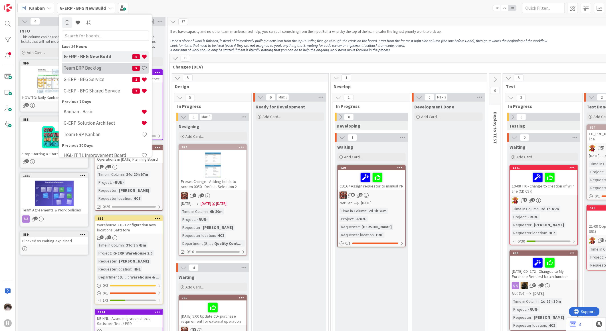
click at [105, 67] on h4 "Team ERP Backlog" at bounding box center [98, 68] width 69 height 6
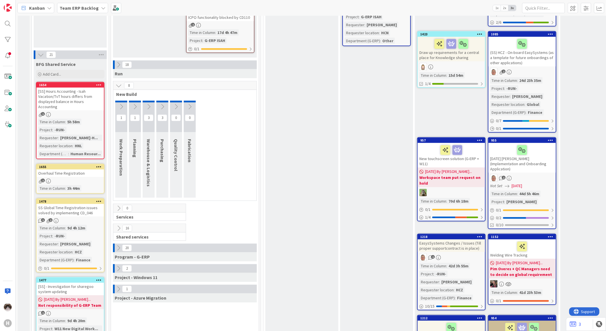
scroll to position [253, 0]
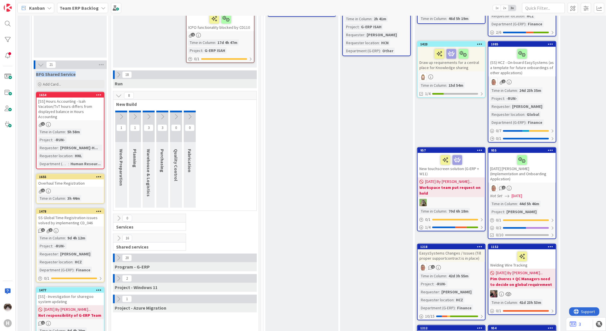
drag, startPoint x: 37, startPoint y: 66, endPoint x: 80, endPoint y: 70, distance: 43.2
click at [80, 71] on div "BFG Shared Service" at bounding box center [70, 74] width 68 height 6
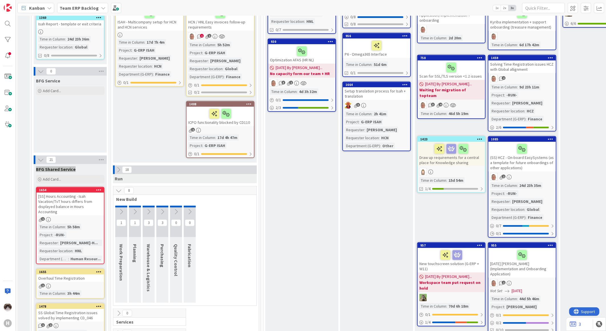
scroll to position [0, 0]
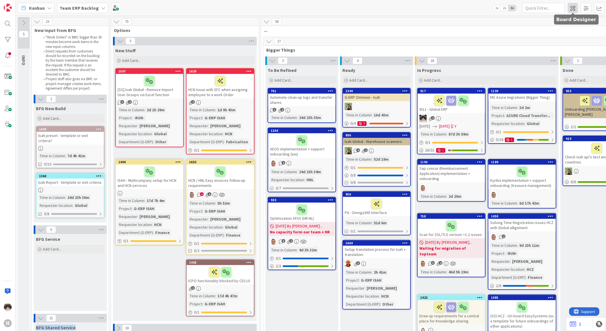
click at [576, 8] on span at bounding box center [572, 8] width 10 height 10
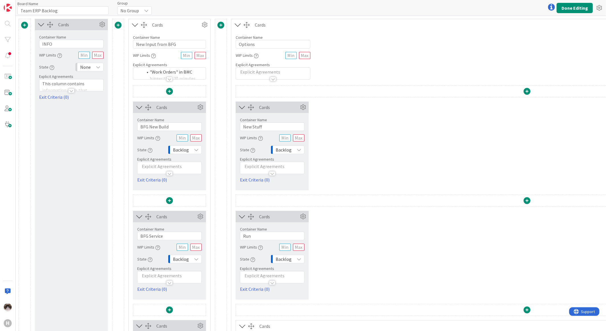
type input "Team ERP Backlog"
click at [165, 178] on link "Exit Criteria (0)" at bounding box center [169, 179] width 64 height 7
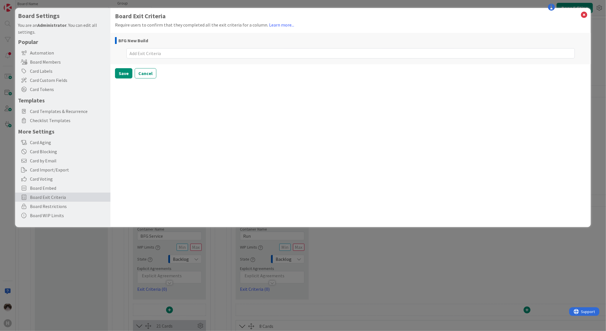
type textarea "x"
type textarea "A"
type textarea "x"
type textarea "Ar"
type textarea "x"
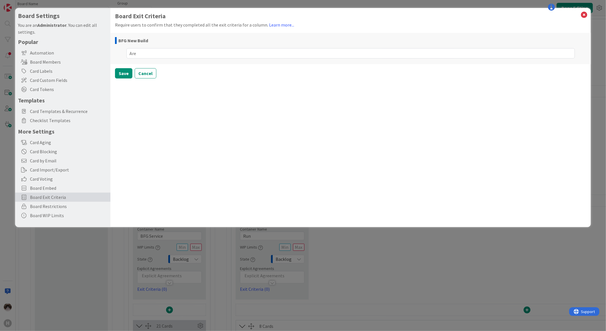
type textarea "Are"
type textarea "x"
type textarea "Are t"
type textarea "x"
type textarea "Are the"
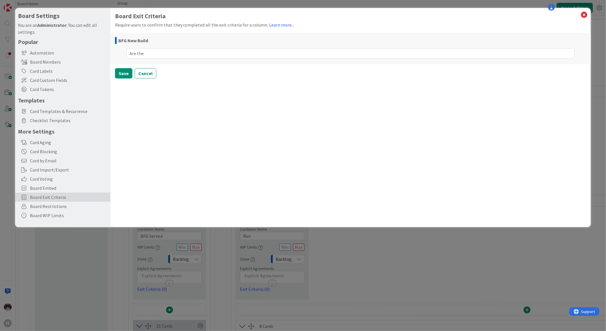
type textarea "x"
type textarea "Are the"
type textarea "x"
type textarea "Are the r"
type textarea "x"
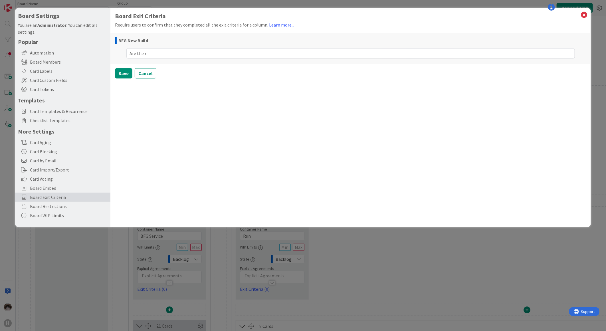
type textarea "Are the re"
type textarea "x"
type textarea "Are the requ"
type textarea "x"
type textarea "Are the requi"
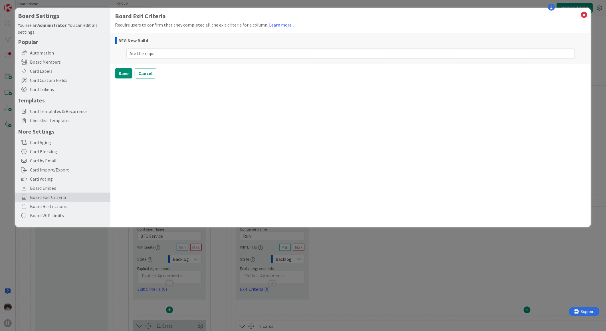
type textarea "x"
type textarea "Are the requir"
type textarea "x"
type textarea "Are the require"
type textarea "x"
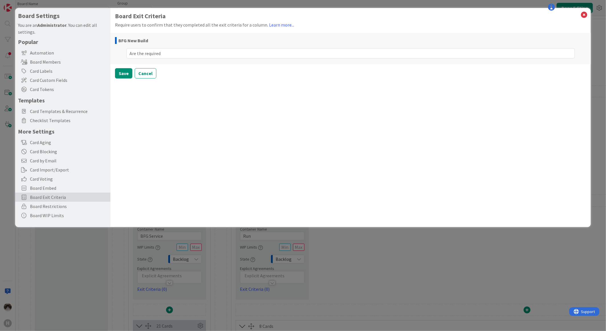
type textarea "Are the required"
type textarea "x"
type textarea "Are the required c"
type textarea "x"
type textarea "Are the required cu"
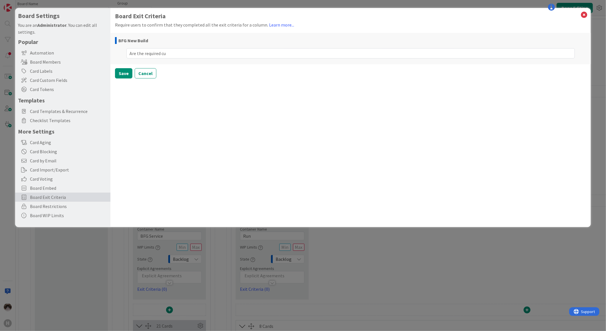
type textarea "x"
type textarea "Are the required cust"
type textarea "x"
type textarea "Are the required custm"
type textarea "x"
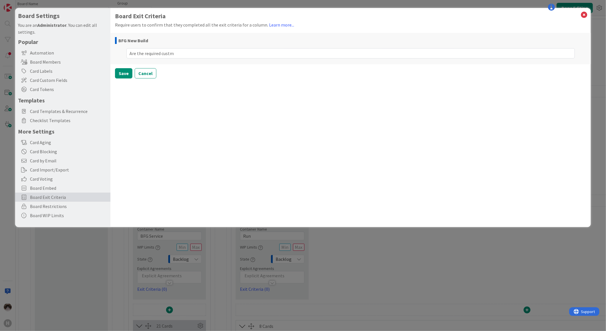
type textarea "Are the required cust"
type textarea "x"
type textarea "Are the required custo"
type textarea "x"
type textarea "Are the required custom"
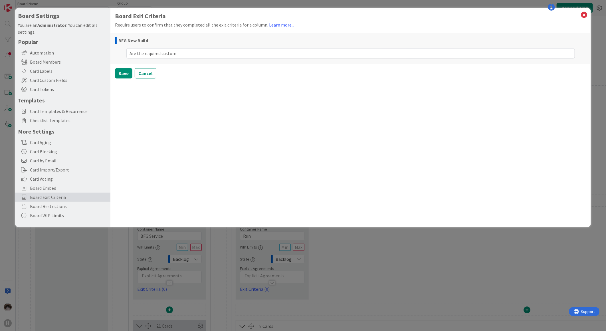
type textarea "x"
type textarea "Are the required custom f"
type textarea "x"
type textarea "Are the required custom fi"
type textarea "x"
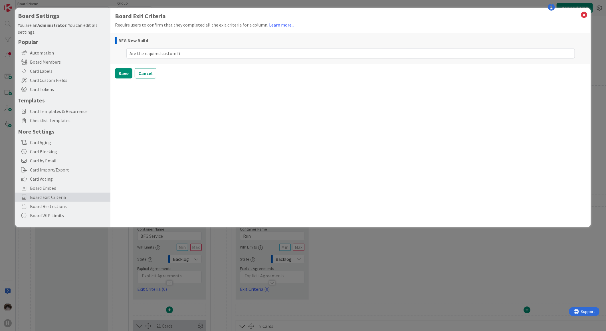
type textarea "Are the required custom fie"
type textarea "x"
type textarea "Are the required custom fiel"
type textarea "x"
type textarea "Are the required custom field"
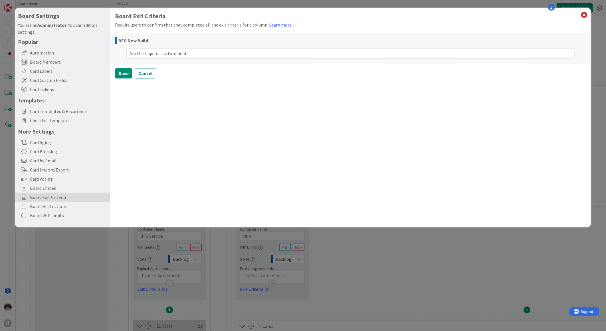
type textarea "x"
type textarea "Are the required custom fields"
type textarea "x"
type textarea "Are the required custom fields f"
type textarea "x"
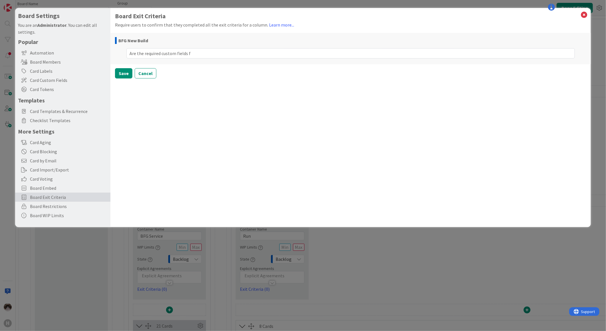
type textarea "Are the required custom fields fi"
type textarea "x"
type textarea "Are the required custom fields fil"
type textarea "x"
type textarea "Are the required custom fields fill"
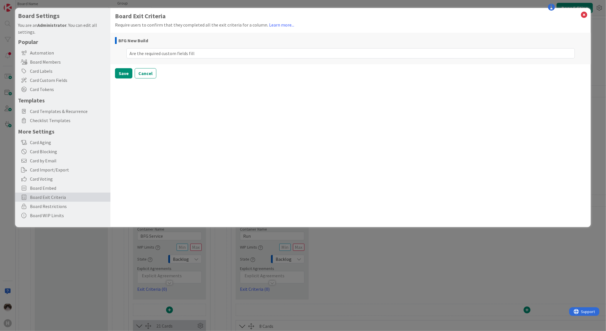
type textarea "x"
type textarea "Are the required custom fields fille"
type textarea "x"
type textarea "Are the required custom fields filled"
type textarea "x"
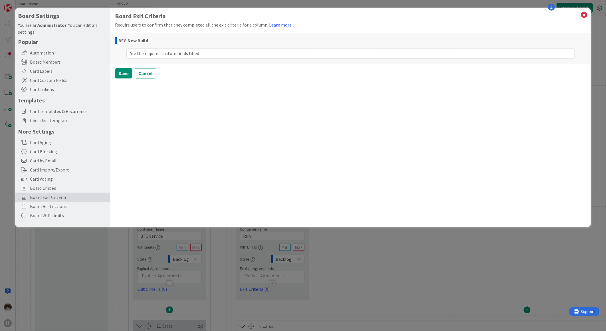
type textarea "Are the required custom fields filled"
type textarea "x"
type textarea "Are the required custom fields filled?"
click at [124, 75] on button "Save" at bounding box center [123, 73] width 17 height 10
click at [188, 52] on div "Select a Column..." at bounding box center [157, 50] width 80 height 9
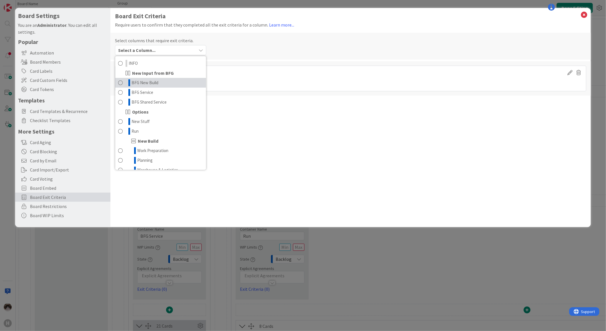
click at [121, 84] on span at bounding box center [120, 82] width 5 height 7
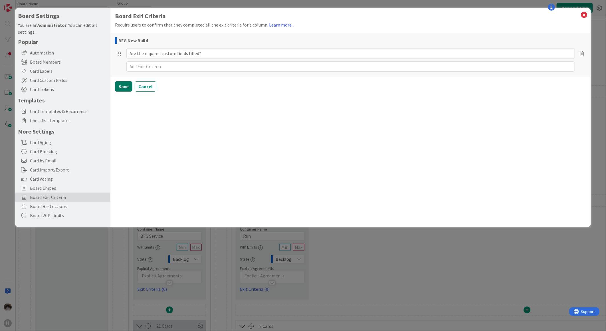
click at [126, 84] on button "Save" at bounding box center [123, 86] width 17 height 10
click at [162, 48] on div "Select a Column..." at bounding box center [157, 50] width 80 height 9
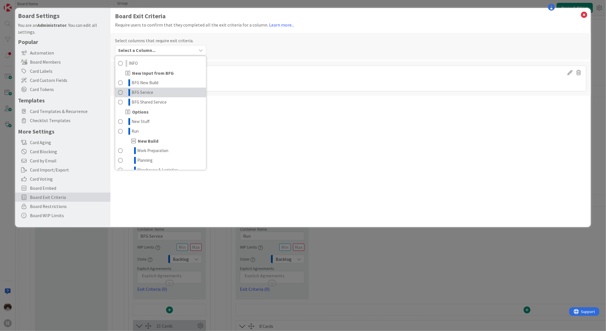
click at [120, 93] on span at bounding box center [120, 92] width 5 height 7
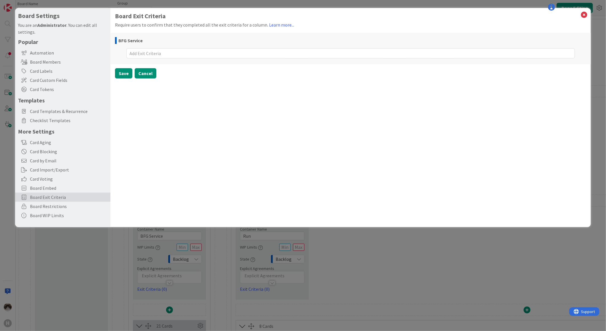
type textarea "x"
type textarea "A"
type textarea "x"
type textarea "Ar"
type textarea "x"
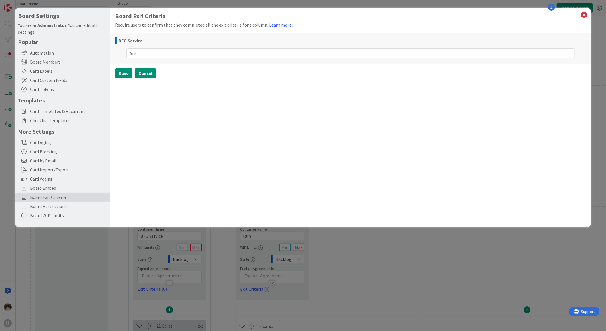
type textarea "Are"
type textarea "x"
type textarea "Are t"
type textarea "x"
type textarea "Are the"
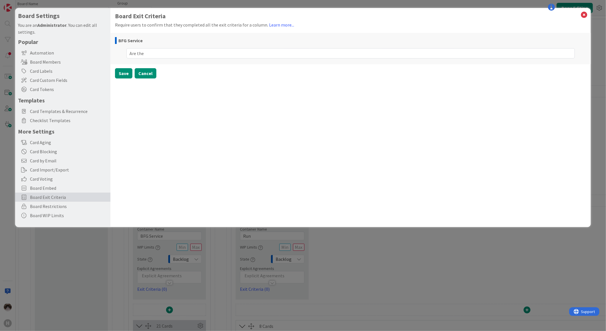
type textarea "x"
type textarea "Are the r"
type textarea "x"
type textarea "Are the req"
type textarea "x"
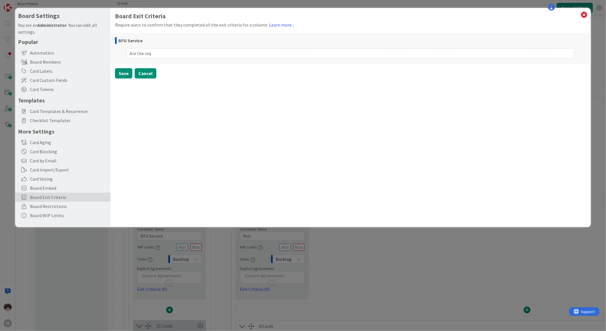
type textarea "Are the requ"
type textarea "x"
type textarea "Are the requi"
type textarea "x"
type textarea "Are the requir"
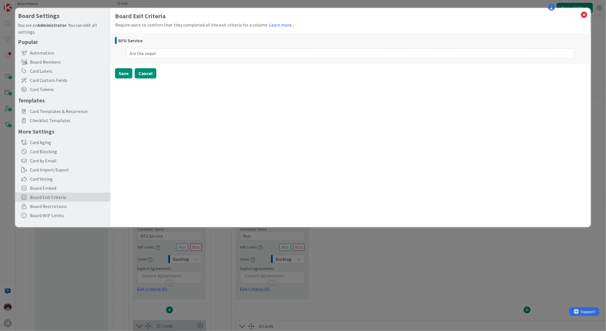
type textarea "x"
type textarea "Are the require"
type textarea "x"
type textarea "Are the required"
type textarea "x"
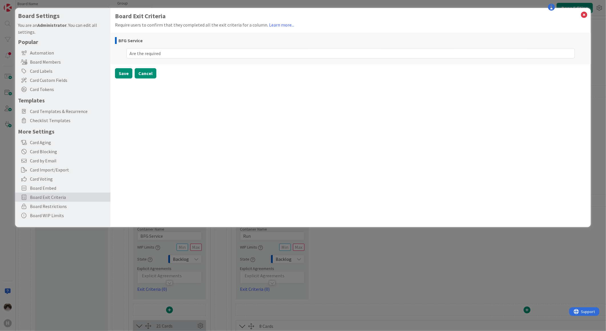
type textarea "Are the required"
type textarea "x"
type textarea "Are the required q"
type textarea "x"
type textarea "Are the required"
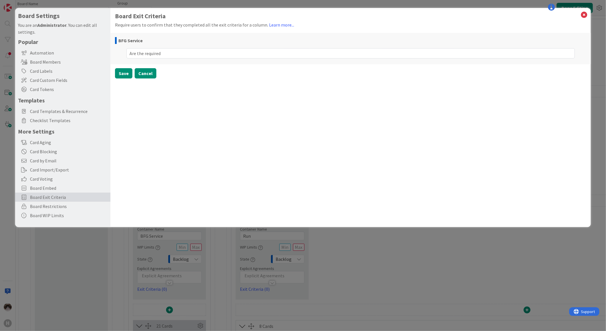
type textarea "x"
type textarea "Are the required c"
type textarea "x"
type textarea "Are the required cus"
type textarea "x"
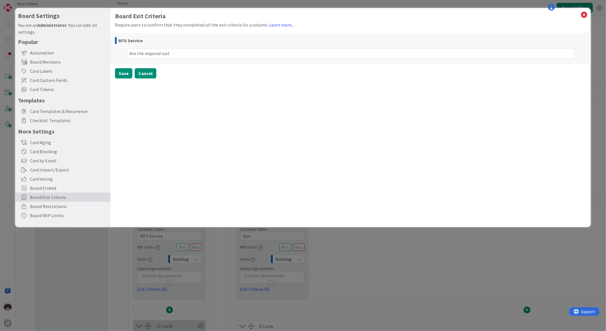
type textarea "Are the required custo"
type textarea "x"
type textarea "Are the required custom"
type textarea "x"
type textarea "Are the required custom f"
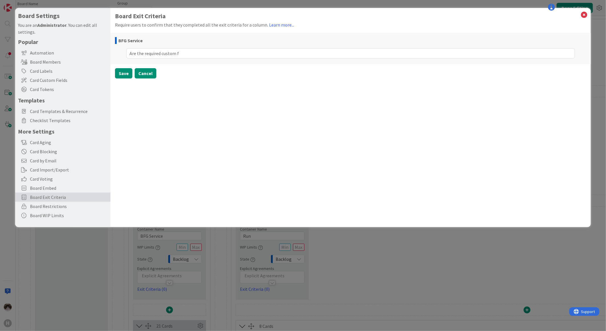
type textarea "x"
type textarea "Are the required custom fi"
type textarea "x"
type textarea "Are the required custom fiel"
type textarea "x"
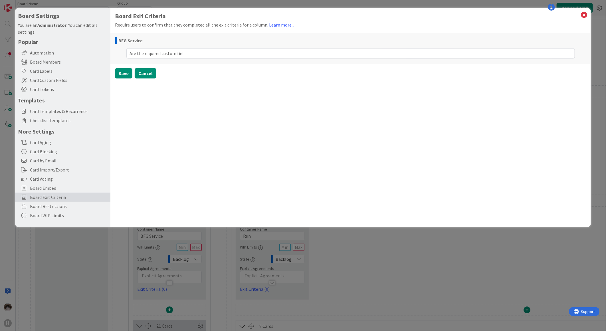
type textarea "Are the required custom field"
type textarea "x"
type textarea "Are the required custom fields"
type textarea "x"
type textarea "Are the required custom fields f"
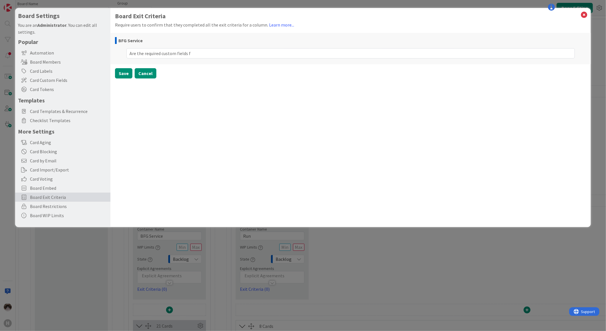
type textarea "x"
type textarea "Are the required custom fields fi"
type textarea "x"
type textarea "Are the required custom fields fil"
type textarea "x"
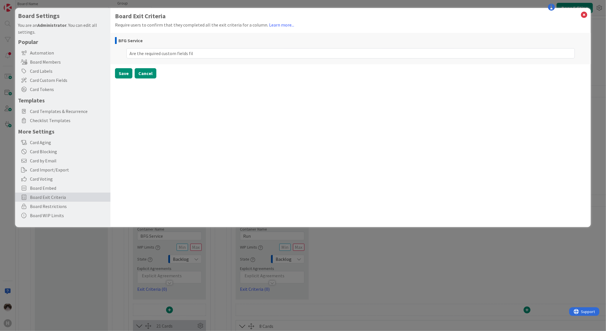
type textarea "Are the required custom fields fill"
type textarea "x"
type textarea "Are the required custom fields fille"
type textarea "x"
type textarea "Are the required custom fields filled"
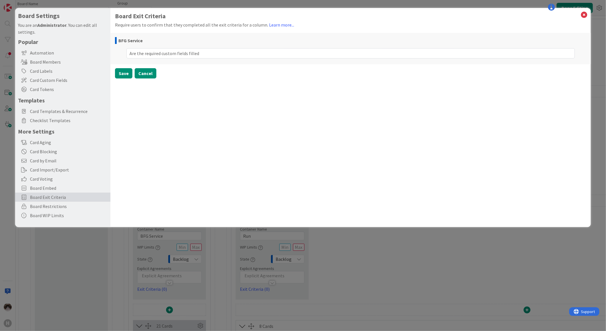
type textarea "x"
type textarea "Are the required custom fields filled?"
click at [124, 76] on button "Save" at bounding box center [123, 73] width 17 height 10
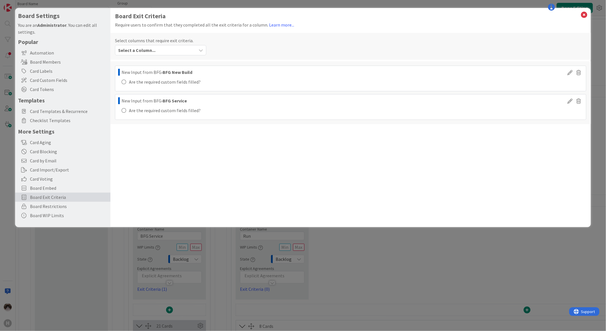
click at [168, 52] on div "Select a Column..." at bounding box center [157, 50] width 80 height 9
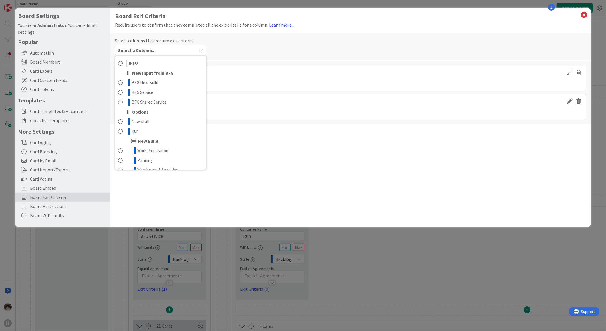
click at [168, 52] on div "Select a Column..." at bounding box center [157, 50] width 80 height 9
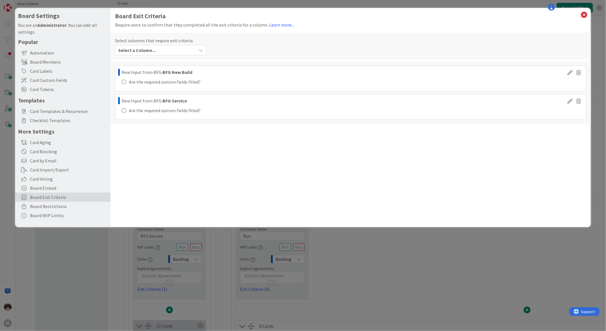
click at [168, 52] on div "Select a Column..." at bounding box center [157, 50] width 80 height 9
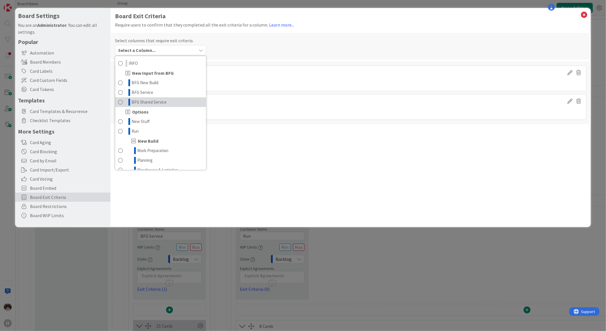
click at [160, 102] on span "BFG Shared Service" at bounding box center [148, 102] width 35 height 7
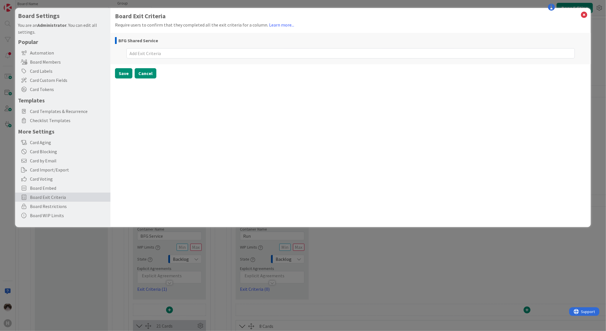
type textarea "x"
type textarea "Are the required custom fields filled?"
click at [130, 75] on button "Save" at bounding box center [123, 73] width 17 height 10
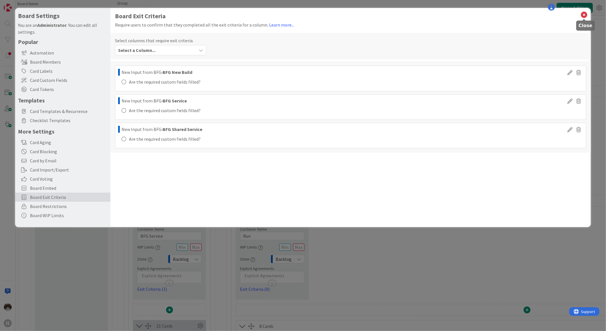
click at [584, 13] on icon at bounding box center [583, 15] width 7 height 8
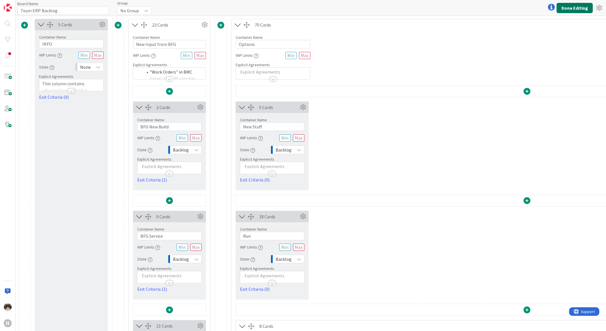
click at [580, 9] on button "Done Editing" at bounding box center [574, 8] width 36 height 10
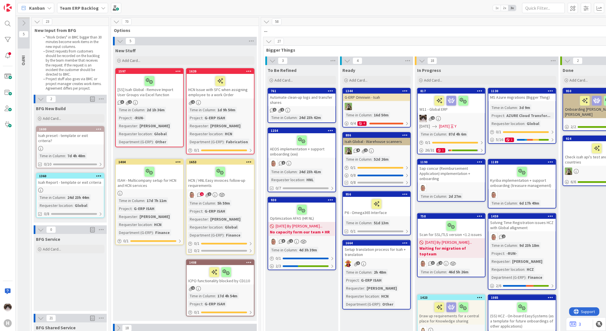
click at [78, 10] on b "Team ERP Backlog" at bounding box center [79, 8] width 39 height 6
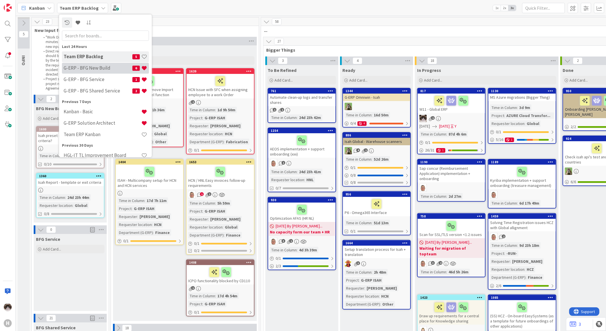
click at [98, 68] on h4 "G-ERP - BFG New Build" at bounding box center [98, 68] width 69 height 6
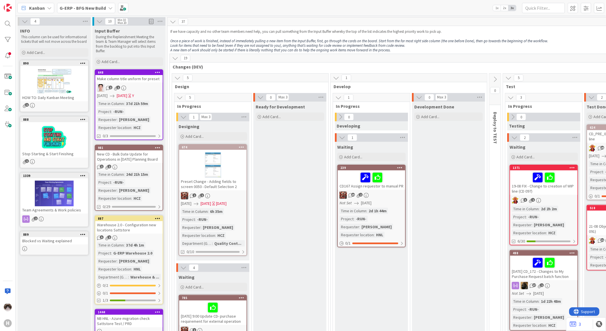
click at [145, 88] on div "2 1" at bounding box center [128, 87] width 67 height 7
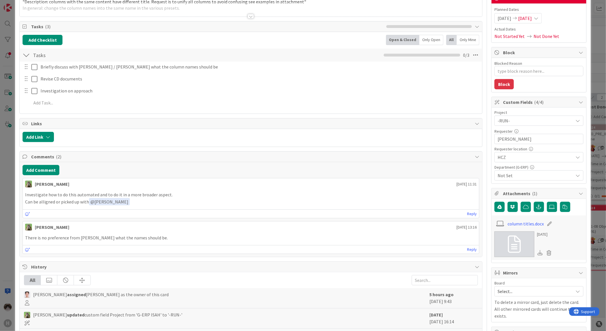
type textarea "x"
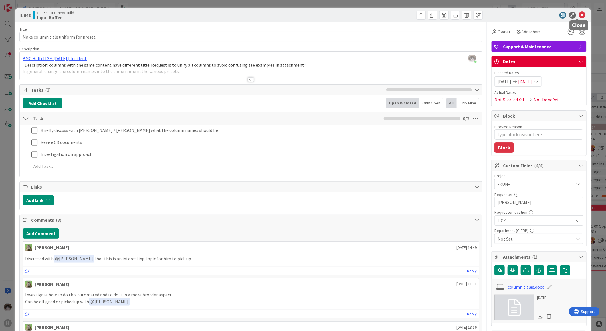
click at [578, 17] on icon at bounding box center [581, 15] width 7 height 7
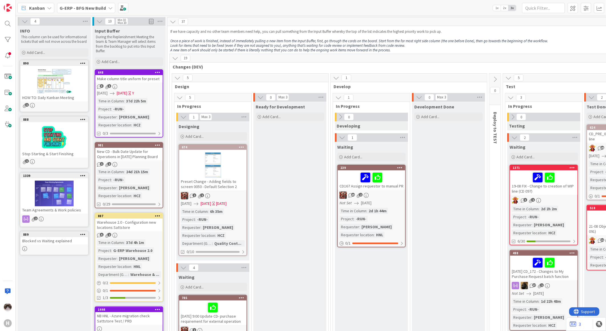
click at [105, 9] on div "G-ERP - BFG New Build" at bounding box center [86, 8] width 58 height 10
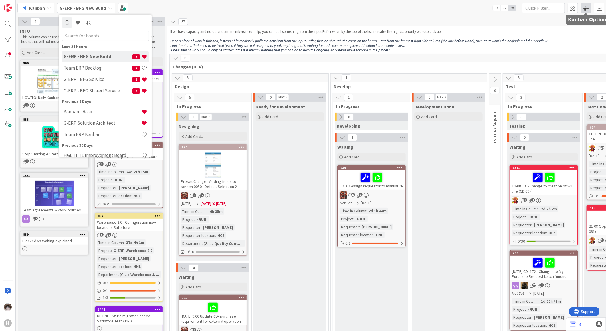
click at [587, 10] on span at bounding box center [585, 8] width 10 height 10
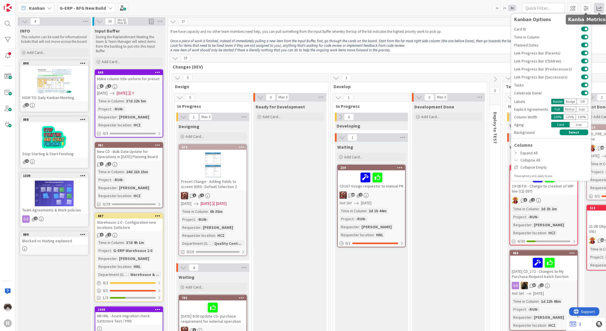
click at [599, 7] on span at bounding box center [599, 8] width 10 height 10
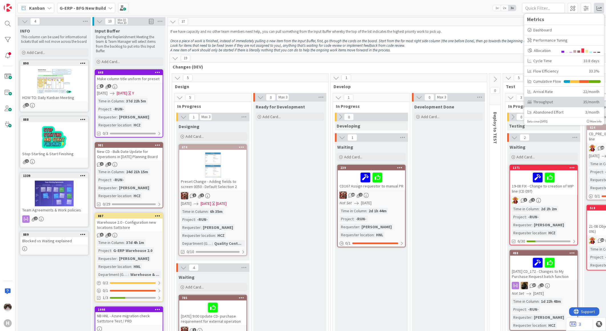
click at [552, 103] on div "Throughput" at bounding box center [552, 102] width 51 height 6
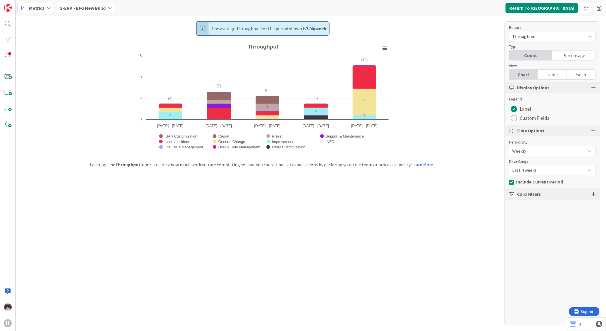
click at [535, 155] on span "Last 4 weeks" at bounding box center [547, 151] width 71 height 8
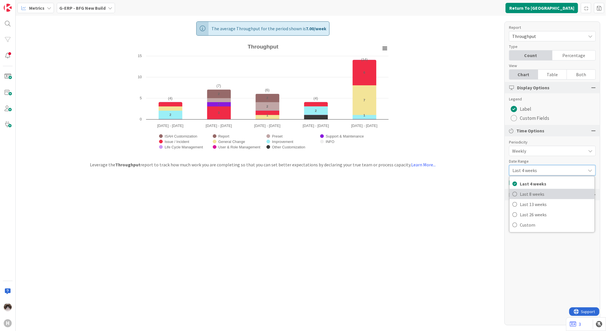
click at [535, 196] on span "Last 8 weeks" at bounding box center [555, 194] width 72 height 9
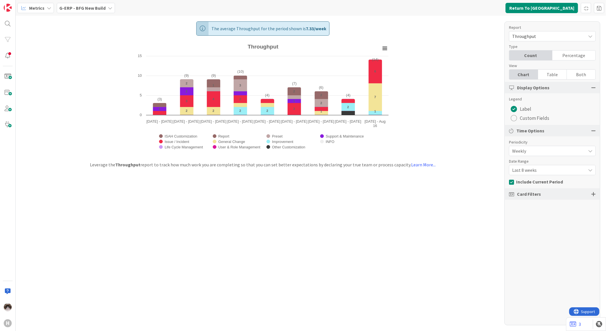
click at [66, 16] on div "The average Throughput for the period shown is 7.33 / week Created with Highcha…" at bounding box center [311, 173] width 590 height 315
click at [98, 9] on b "G-ERP - BFG New Build" at bounding box center [82, 8] width 46 height 6
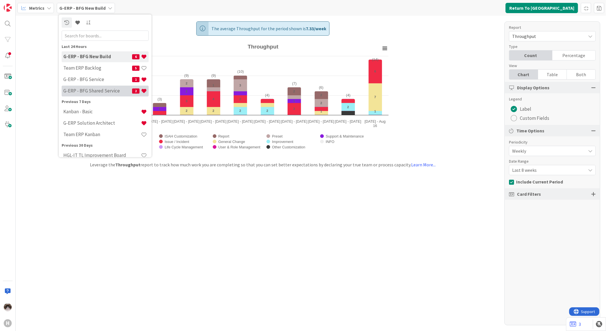
click at [107, 88] on h4 "G-ERP - BFG Shared Service" at bounding box center [97, 91] width 69 height 6
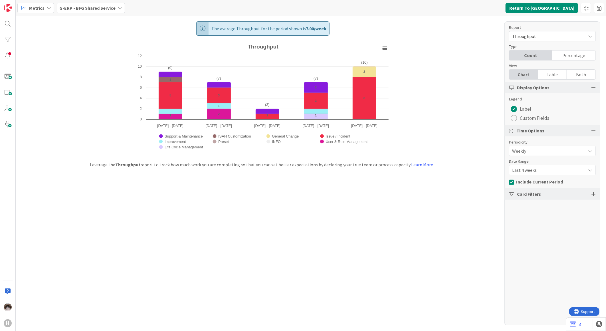
click at [539, 155] on span "Last 4 weeks" at bounding box center [547, 151] width 71 height 8
click at [535, 194] on span "Last 8 weeks" at bounding box center [555, 194] width 72 height 9
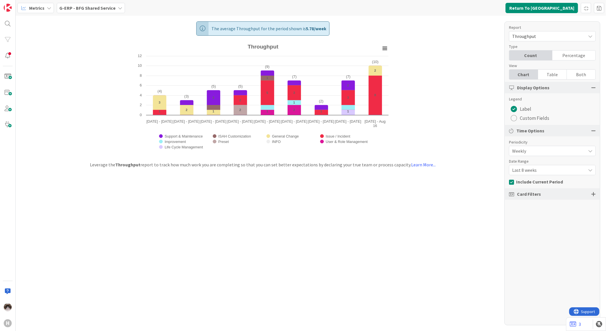
click at [84, 6] on b "G-ERP - BFG Shared Service" at bounding box center [87, 8] width 56 height 6
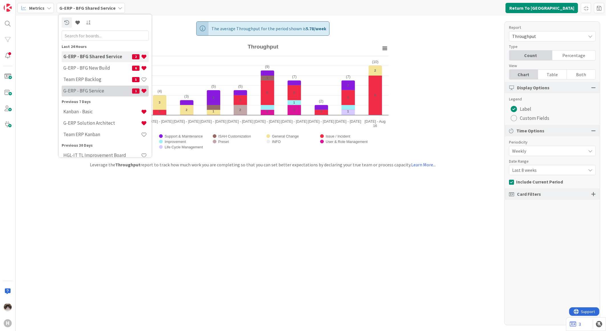
click at [109, 87] on div "G-ERP - BFG Service 1" at bounding box center [105, 90] width 87 height 11
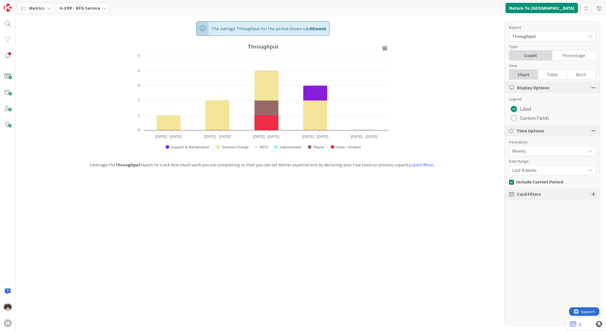
click at [537, 155] on span "Last 4 weeks" at bounding box center [547, 151] width 71 height 8
click at [533, 195] on span "Last 8 weeks" at bounding box center [555, 194] width 72 height 9
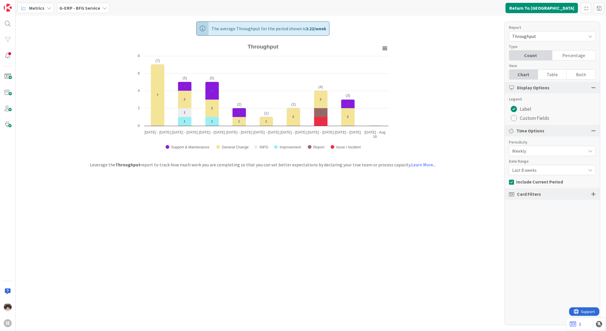
click at [91, 5] on b "G-ERP - BFG Service" at bounding box center [79, 8] width 41 height 6
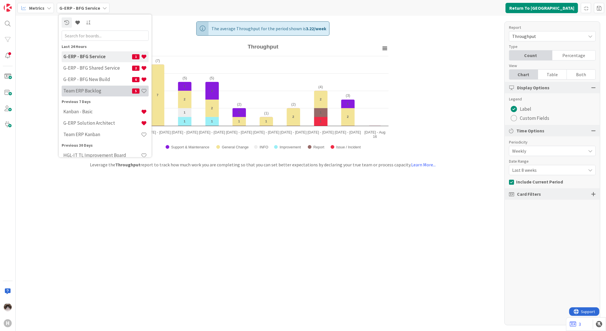
click at [105, 90] on h4 "Team ERP Backlog" at bounding box center [97, 91] width 69 height 6
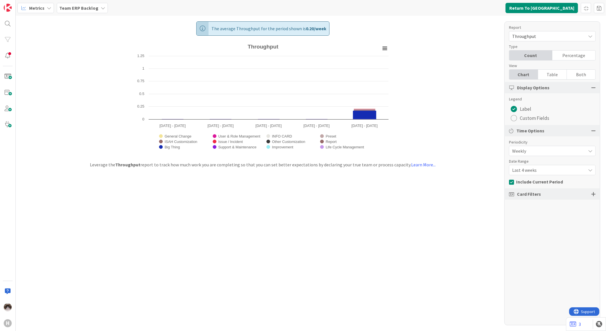
click at [93, 9] on b "Team ERP Backlog" at bounding box center [78, 8] width 39 height 6
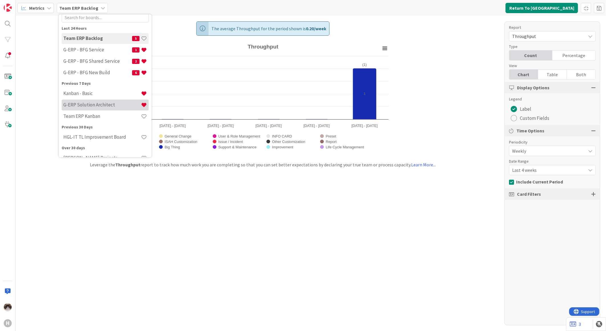
scroll to position [28, 0]
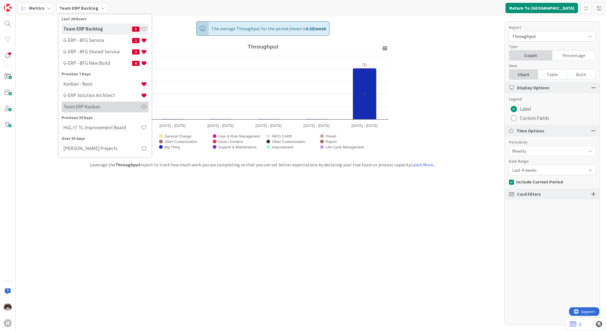
click at [103, 104] on h4 "Team ERP Kanban" at bounding box center [102, 107] width 78 height 6
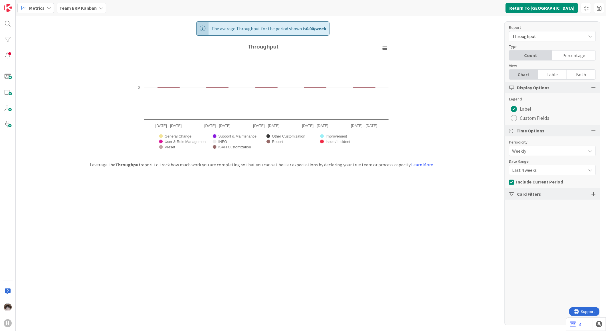
click at [550, 155] on span "Last 4 weeks" at bounding box center [547, 151] width 71 height 8
click at [539, 202] on span "Last 13 weeks" at bounding box center [555, 204] width 72 height 9
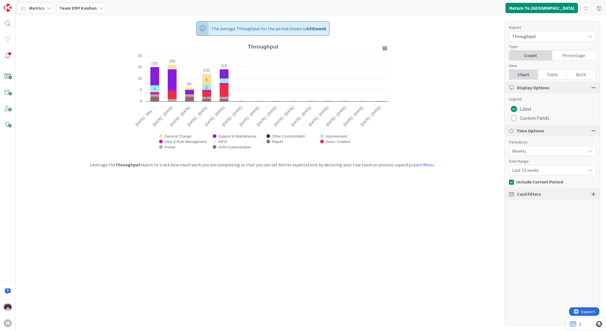
click at [557, 155] on span "Last 13 weeks" at bounding box center [547, 151] width 71 height 8
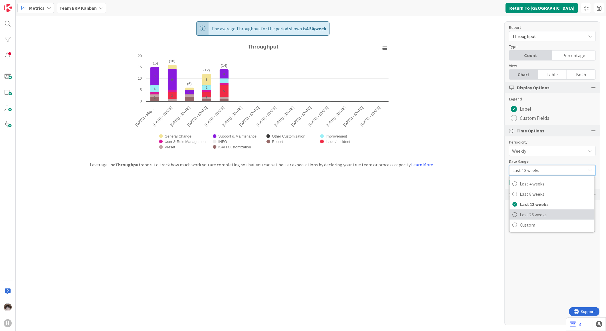
click at [541, 210] on link "Last 26 weeks" at bounding box center [551, 214] width 85 height 10
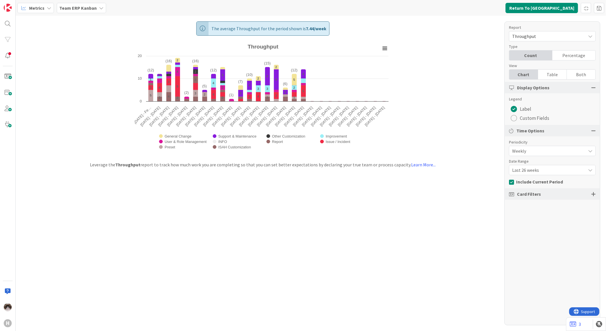
click at [551, 181] on span "Include Current Period" at bounding box center [539, 182] width 47 height 6
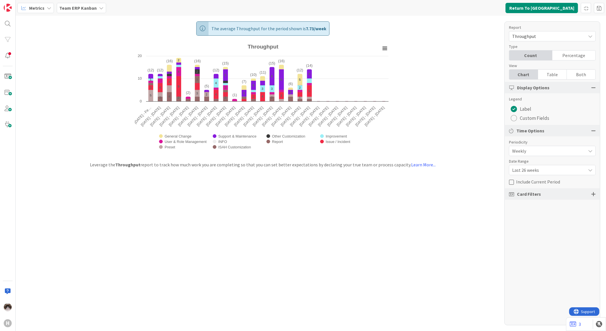
click at [551, 181] on span "Include Current Period" at bounding box center [538, 182] width 44 height 6
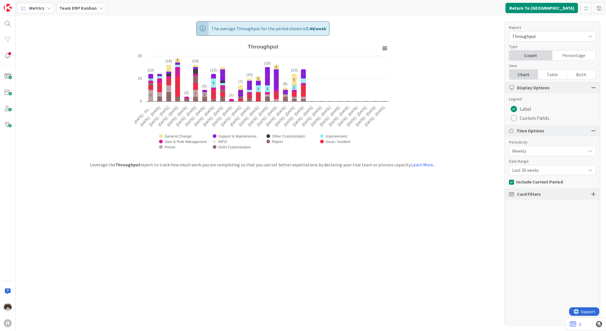
click at [551, 181] on span "Include Current Period" at bounding box center [539, 182] width 47 height 6
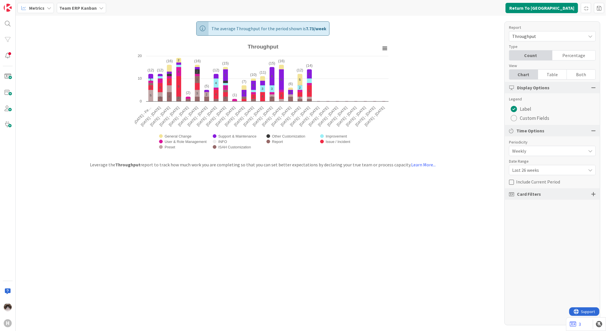
click at [551, 181] on span "Include Current Period" at bounding box center [538, 182] width 44 height 6
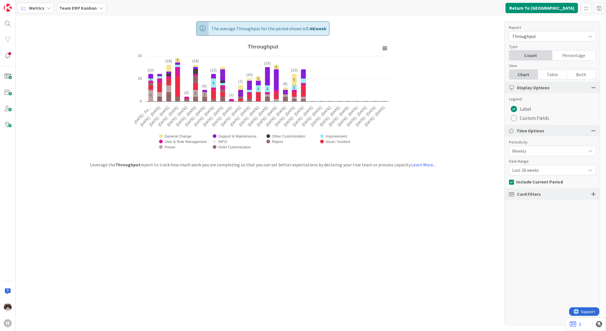
click at [555, 155] on span "Last 26 weeks" at bounding box center [547, 151] width 71 height 8
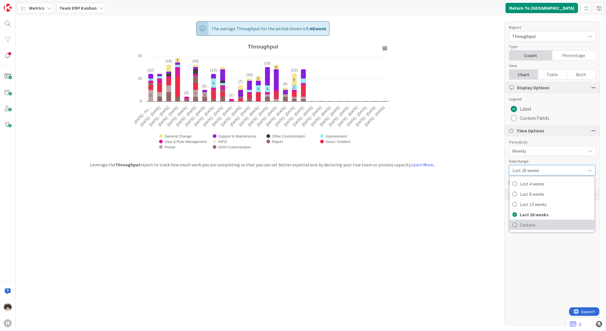
click at [529, 225] on span "Custom" at bounding box center [555, 224] width 72 height 9
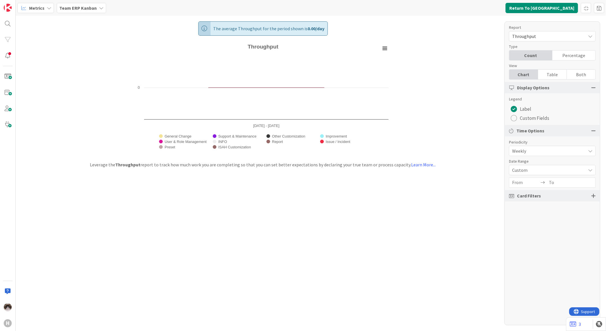
click at [517, 184] on input "From" at bounding box center [525, 183] width 27 height 10
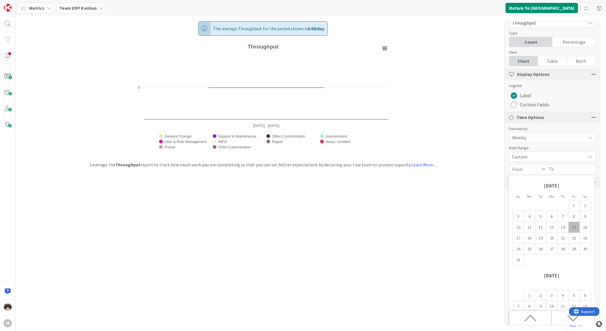
click at [528, 316] on icon "Move backward to switch to the previous month." at bounding box center [530, 318] width 12 height 12
click at [527, 318] on icon "Move backward to switch to the previous month." at bounding box center [530, 318] width 12 height 12
click at [584, 249] on td "31" at bounding box center [584, 248] width 11 height 11
type input "[DATE]"
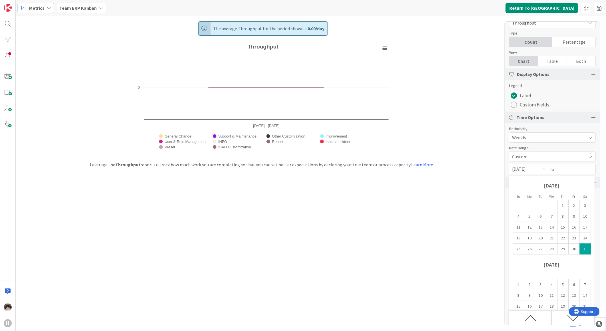
click at [582, 250] on td "31" at bounding box center [584, 248] width 11 height 11
type input "[DATE]"
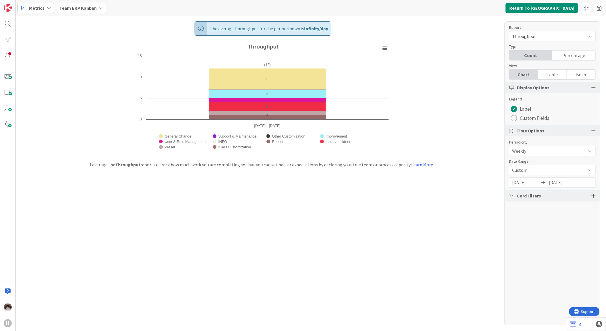
click at [546, 185] on div "[DATE] Navigate forward to interact with the calendar and select a date. Press …" at bounding box center [552, 182] width 87 height 10
click at [531, 185] on input "[DATE]" at bounding box center [525, 183] width 27 height 10
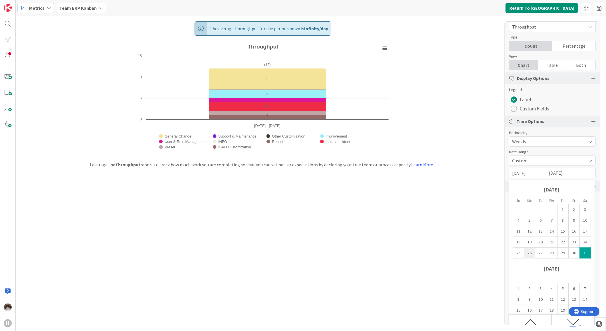
scroll to position [13, 0]
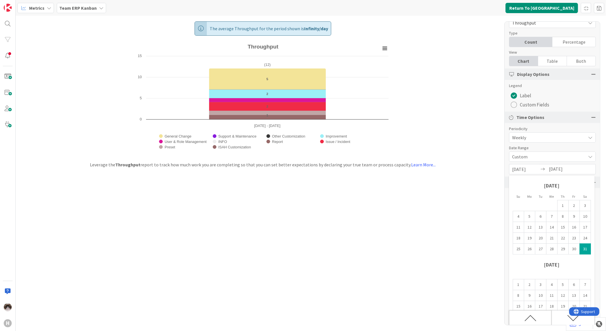
click at [535, 318] on icon "Move backward to switch to the previous month." at bounding box center [530, 318] width 12 height 12
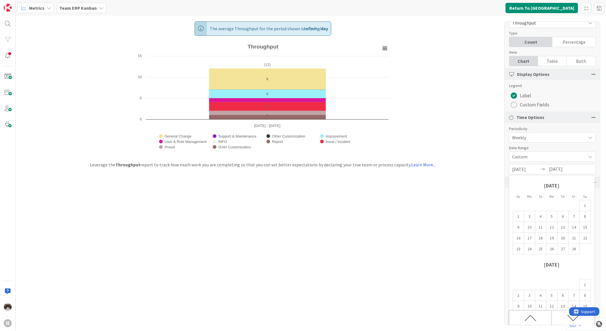
click at [535, 318] on icon "Move backward to switch to the previous month." at bounding box center [530, 318] width 12 height 12
click at [526, 315] on icon "Move backward to switch to the previous month." at bounding box center [530, 318] width 12 height 12
click at [530, 217] on td "4" at bounding box center [529, 216] width 11 height 11
type input "[DATE]"
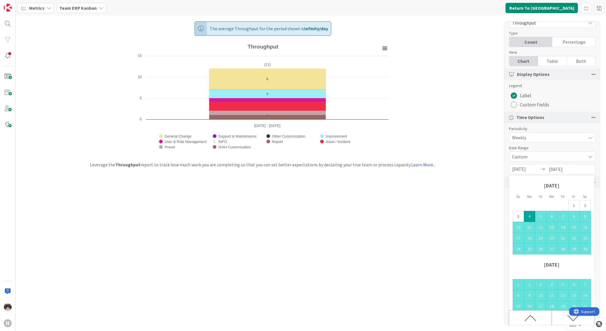
click at [571, 320] on icon "Move forward to switch to the next month." at bounding box center [573, 318] width 12 height 12
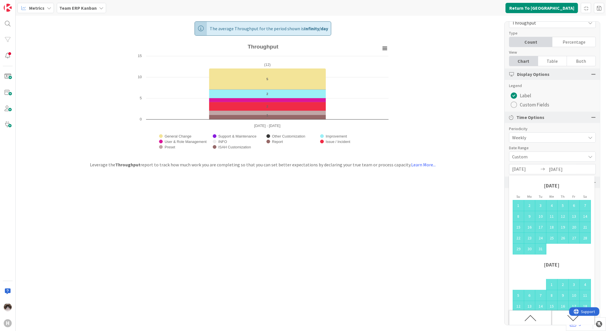
click at [571, 320] on icon "Move forward to switch to the next month." at bounding box center [573, 318] width 12 height 12
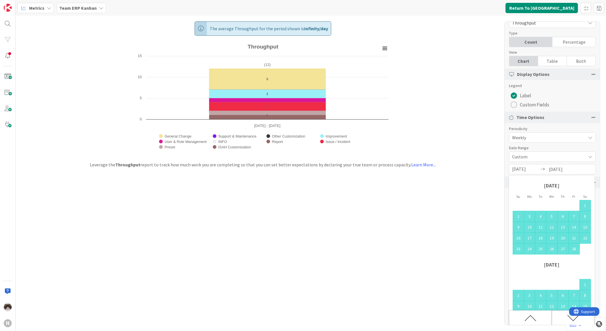
click at [571, 320] on icon "Move forward to switch to the next month." at bounding box center [573, 318] width 12 height 12
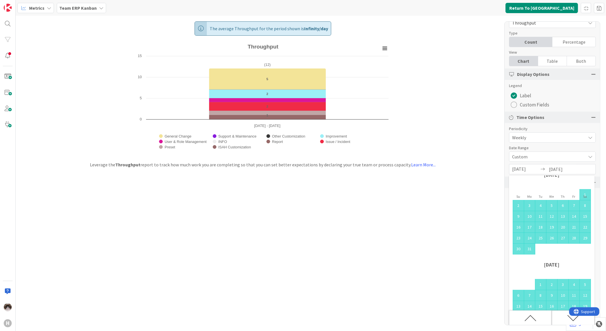
click at [571, 320] on icon "Move forward to switch to the next month." at bounding box center [573, 318] width 12 height 12
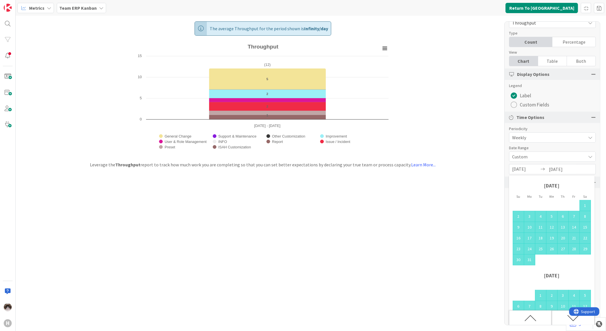
click at [571, 320] on icon "Move forward to switch to the next month." at bounding box center [573, 318] width 12 height 12
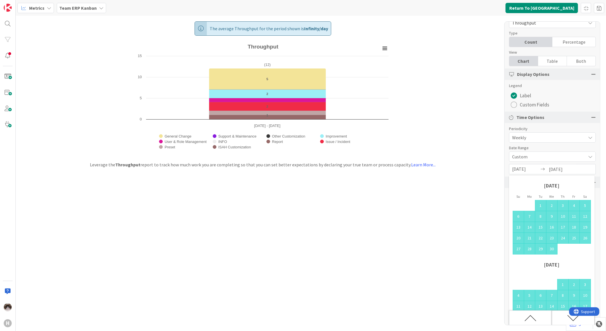
click at [571, 320] on icon "Move forward to switch to the next month." at bounding box center [573, 318] width 12 height 12
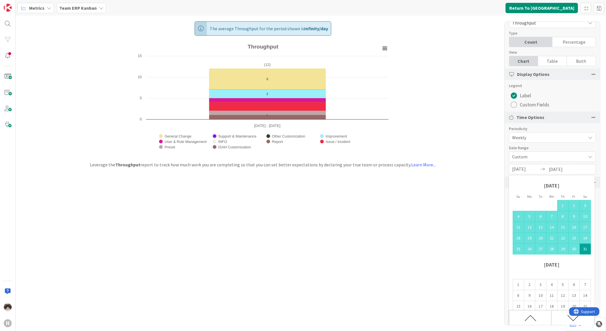
click at [582, 251] on td "31" at bounding box center [584, 248] width 11 height 11
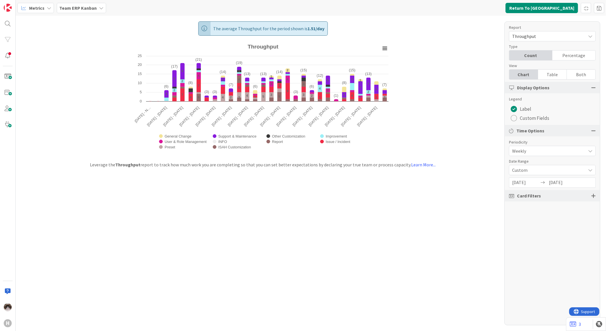
scroll to position [0, 0]
click at [540, 152] on span "Weekly" at bounding box center [547, 151] width 71 height 8
click at [530, 184] on span "Weekly" at bounding box center [555, 185] width 72 height 9
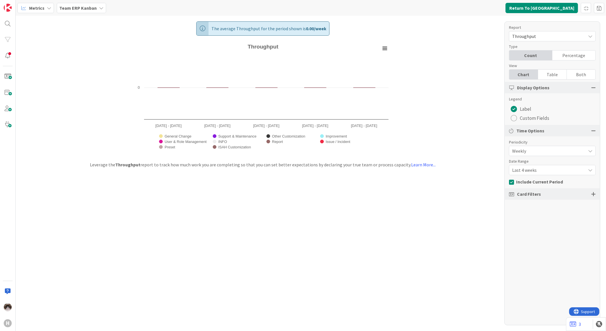
click at [533, 155] on span "Last 4 weeks" at bounding box center [547, 151] width 71 height 8
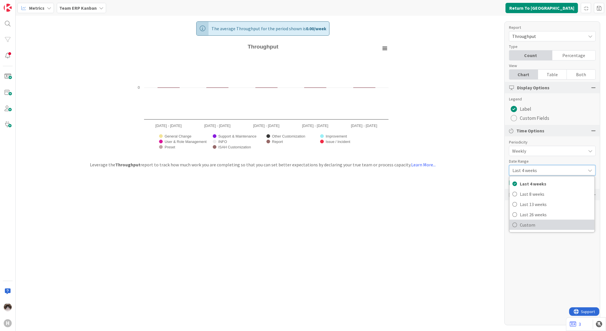
click at [527, 221] on span "Custom" at bounding box center [555, 224] width 72 height 9
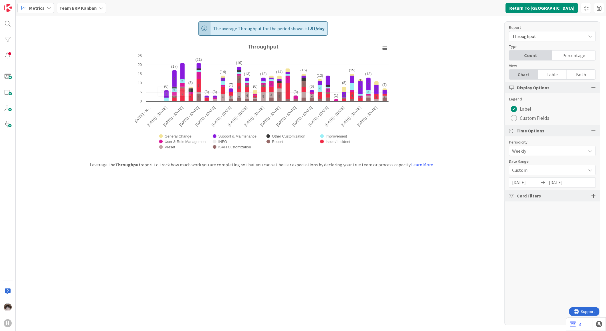
click at [514, 181] on input "[DATE]" at bounding box center [525, 183] width 27 height 10
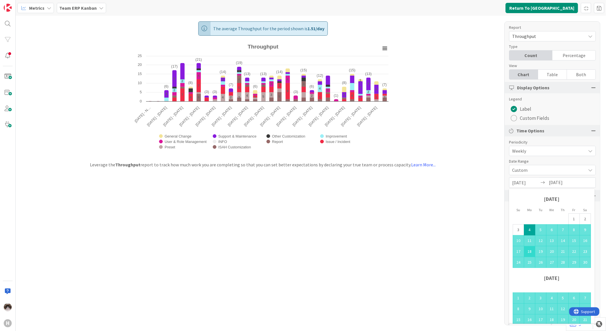
click at [531, 249] on td "18" at bounding box center [529, 251] width 11 height 11
type input "[DATE]"
click at [486, 272] on div "The average Throughput for the period shown is 1.51 / day Created with Highchar…" at bounding box center [311, 173] width 590 height 315
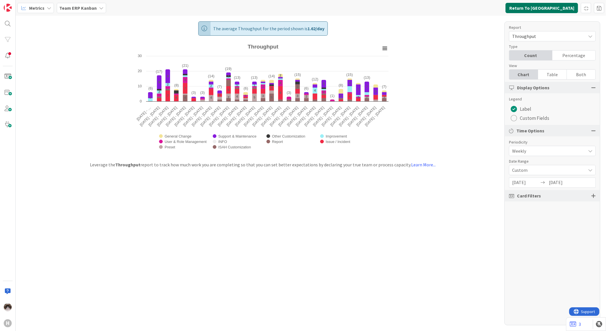
click at [551, 5] on button "Return To [GEOGRAPHIC_DATA]" at bounding box center [541, 8] width 72 height 10
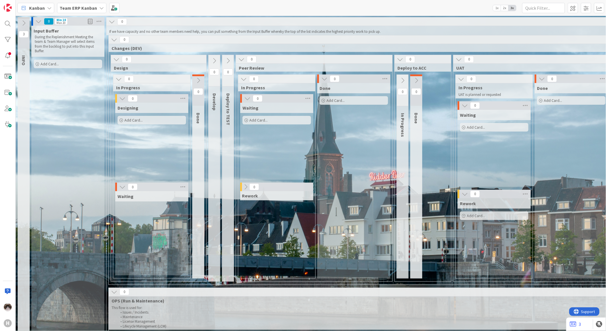
click at [73, 7] on b "Team ERP Kanban" at bounding box center [78, 8] width 37 height 6
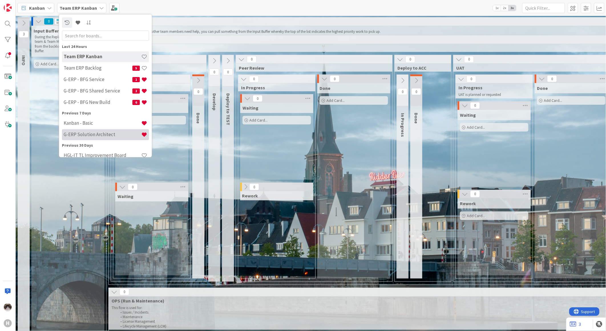
click at [101, 132] on h4 "G-ERP Solution Architect" at bounding box center [103, 134] width 78 height 6
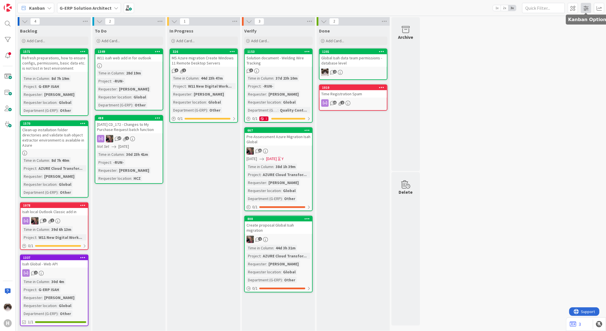
click at [585, 7] on span at bounding box center [585, 8] width 10 height 10
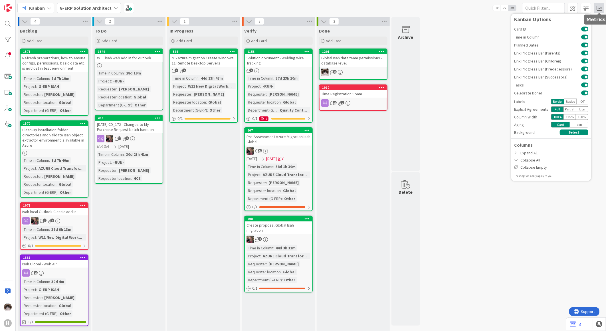
click at [601, 8] on span at bounding box center [599, 8] width 10 height 10
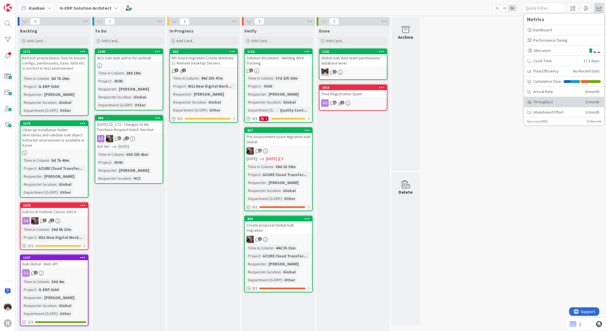
click at [552, 101] on div "Throughput" at bounding box center [553, 102] width 53 height 6
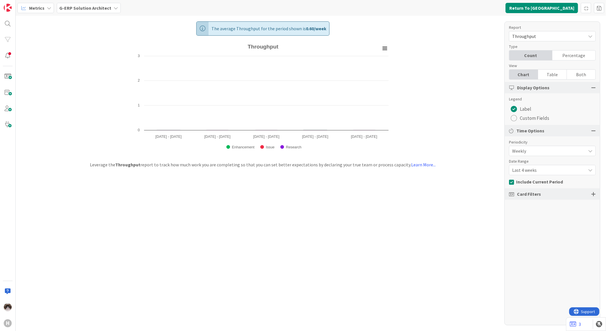
click at [537, 155] on span "Last 4 weeks" at bounding box center [547, 151] width 71 height 8
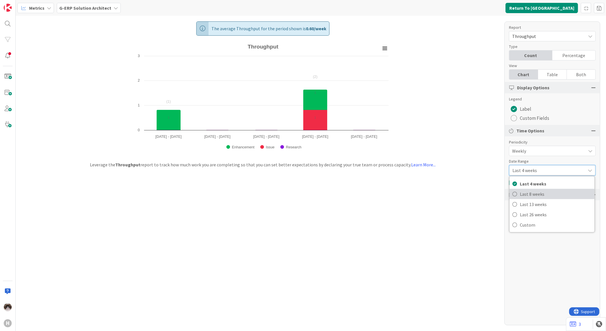
click at [532, 194] on span "Last 8 weeks" at bounding box center [555, 194] width 72 height 9
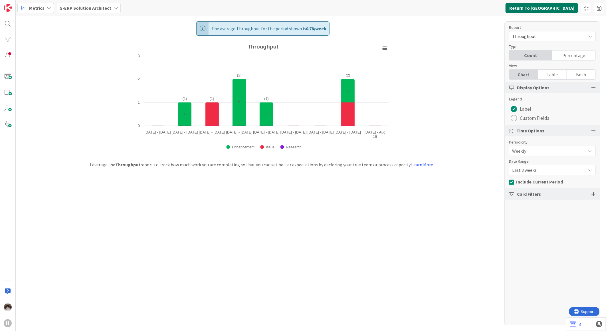
click at [553, 7] on button "Return To [GEOGRAPHIC_DATA]" at bounding box center [541, 8] width 72 height 10
